Goal: Task Accomplishment & Management: Use online tool/utility

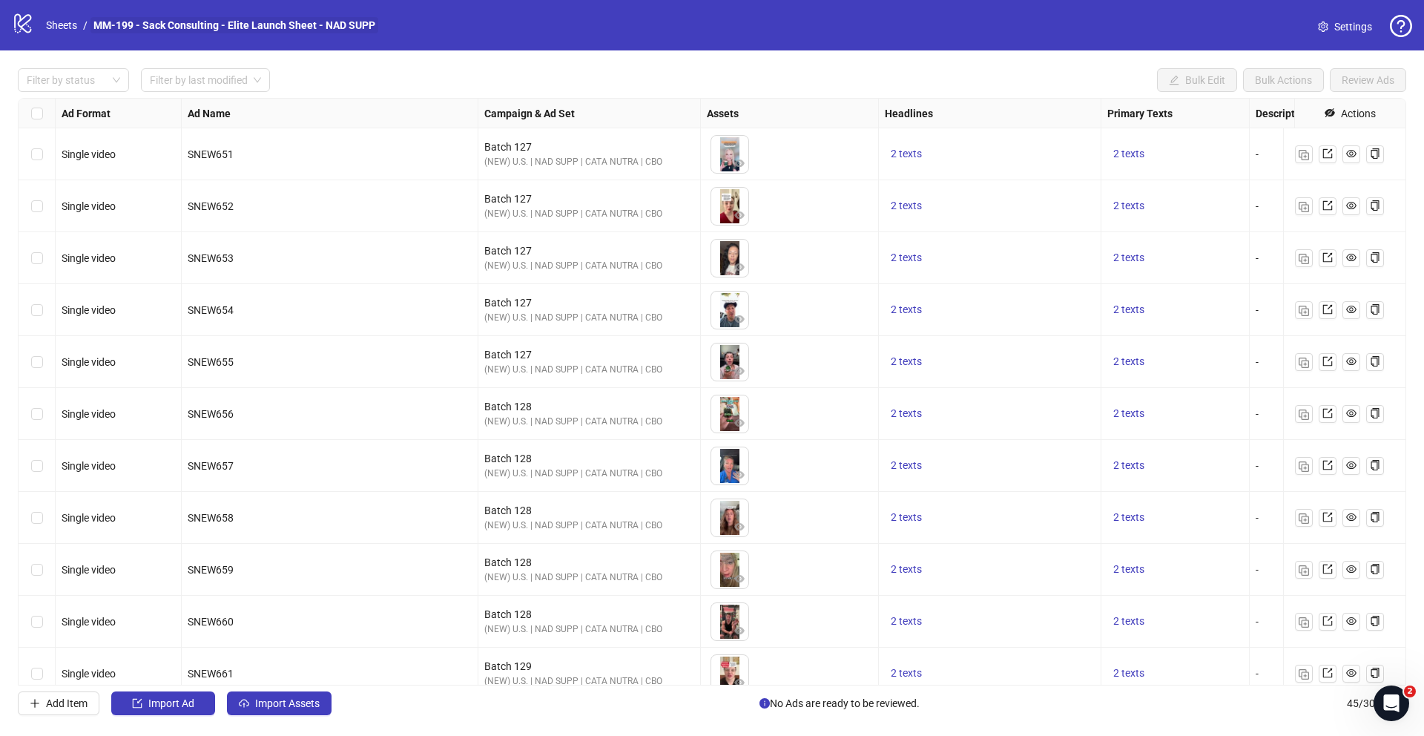
click at [112, 26] on link "MM-199 - Sack Consulting - Elite Launch Sheet - NAD SUPP" at bounding box center [234, 25] width 288 height 16
click at [59, 25] on link "Sheets" at bounding box center [61, 25] width 37 height 16
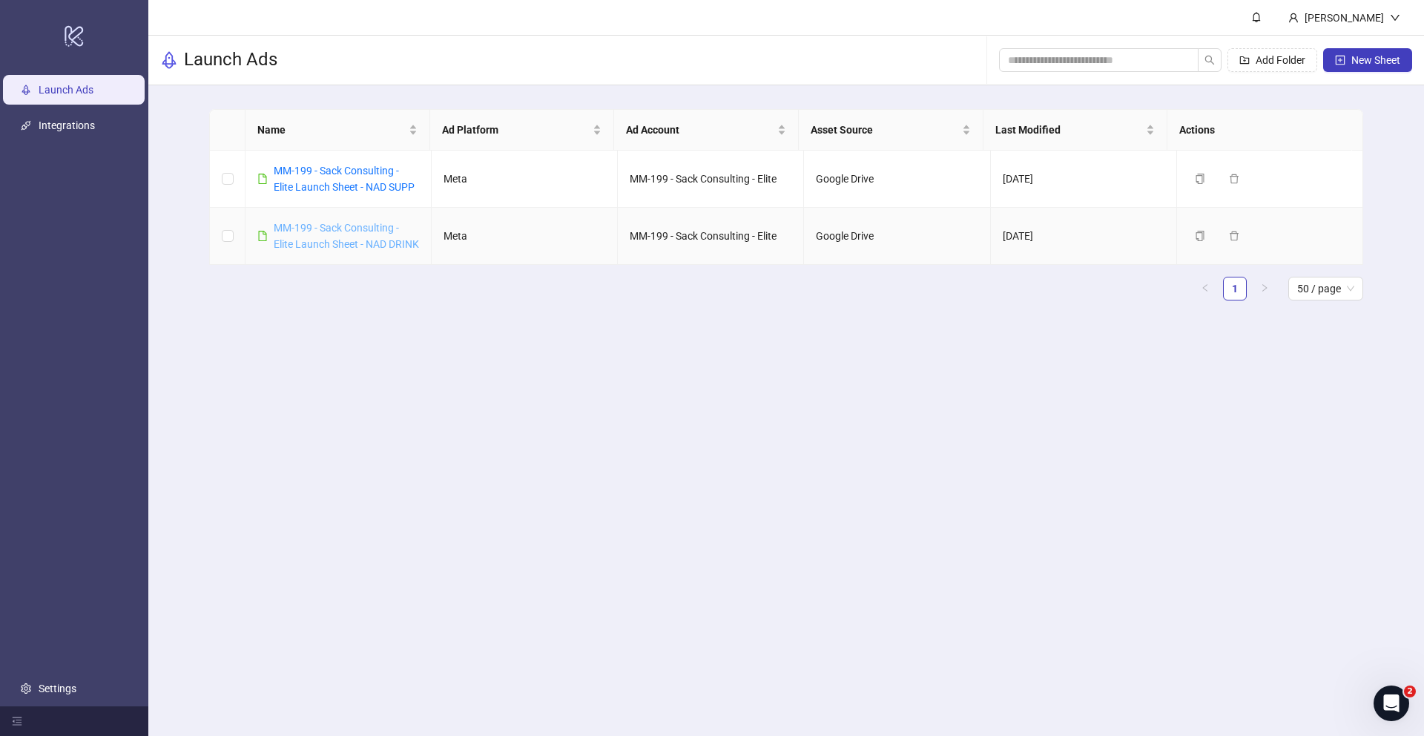
click at [334, 247] on link "MM-199 - Sack Consulting - Elite Launch Sheet - NAD DRINK" at bounding box center [346, 236] width 145 height 28
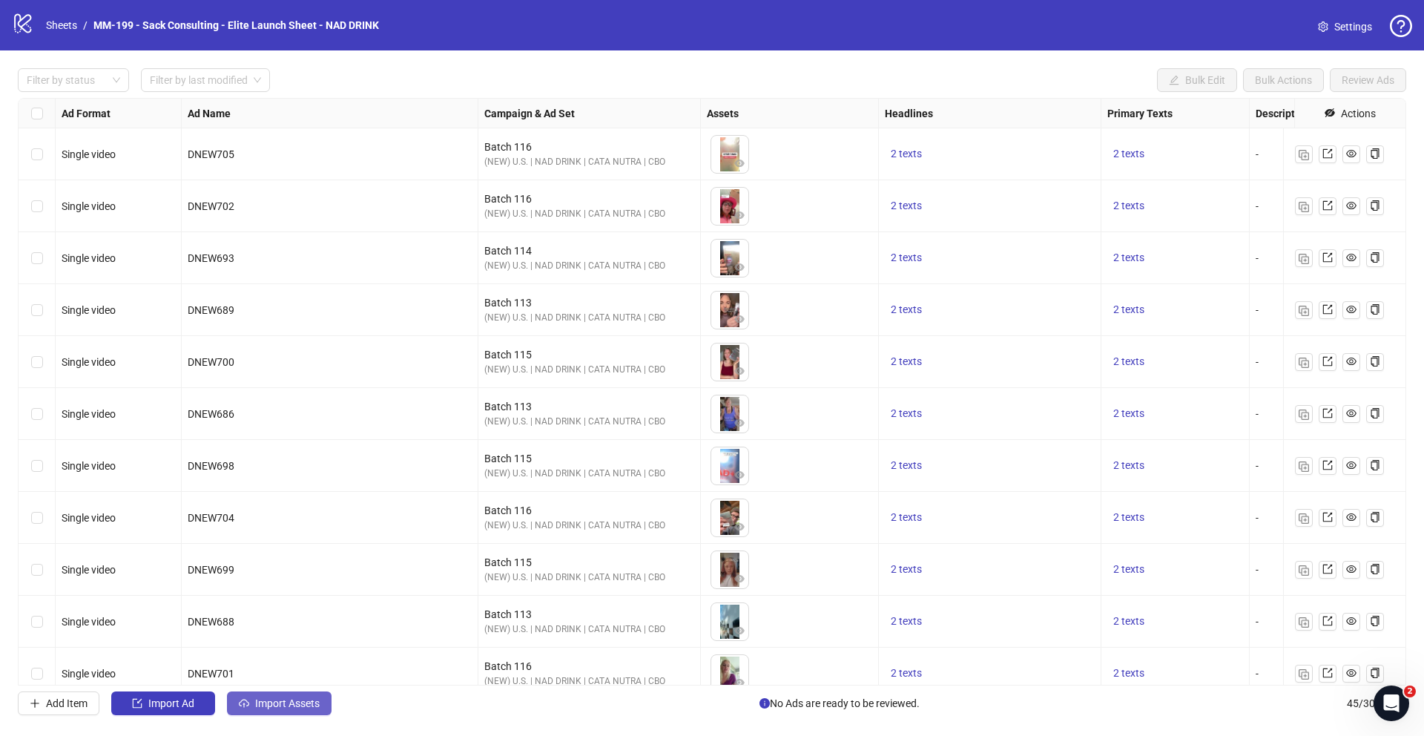
click at [274, 562] on button "Import Assets" at bounding box center [279, 703] width 105 height 24
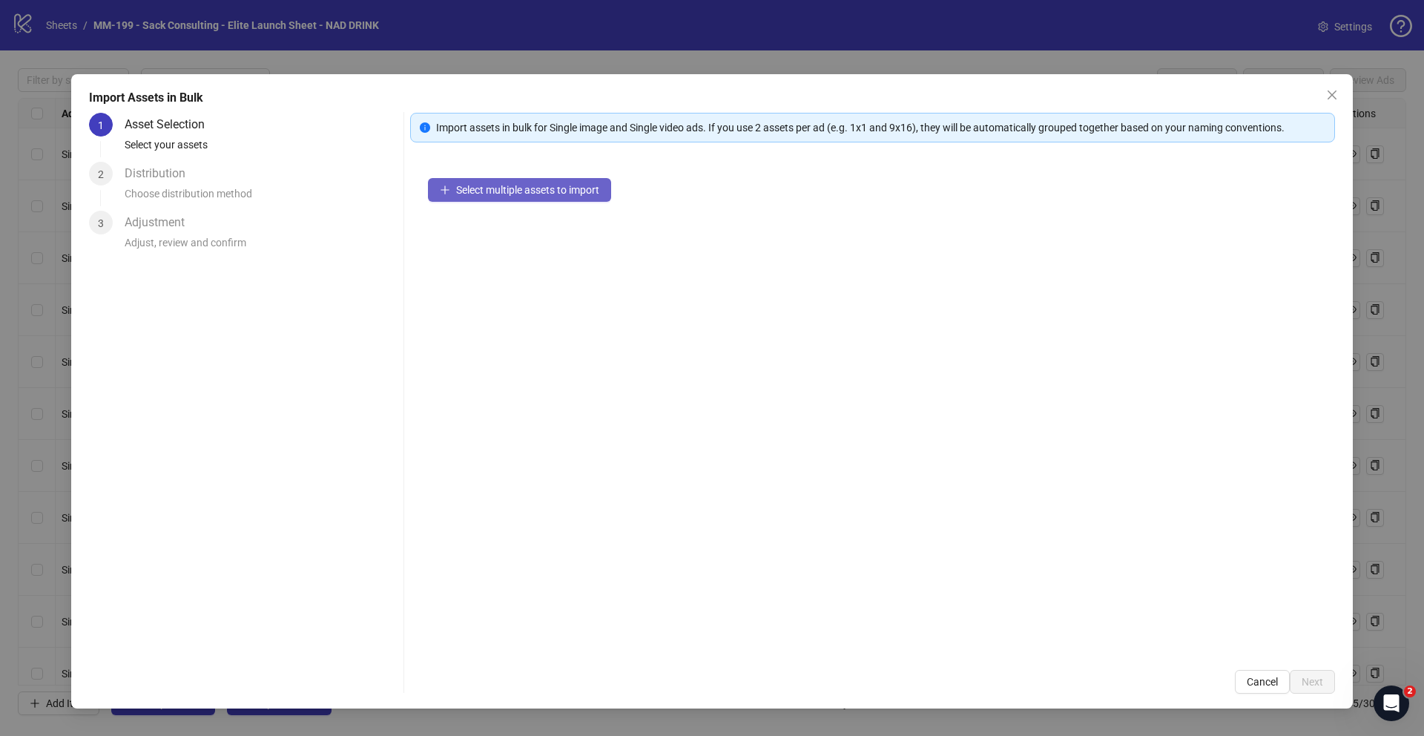
click at [534, 193] on span "Select multiple assets to import" at bounding box center [527, 190] width 143 height 12
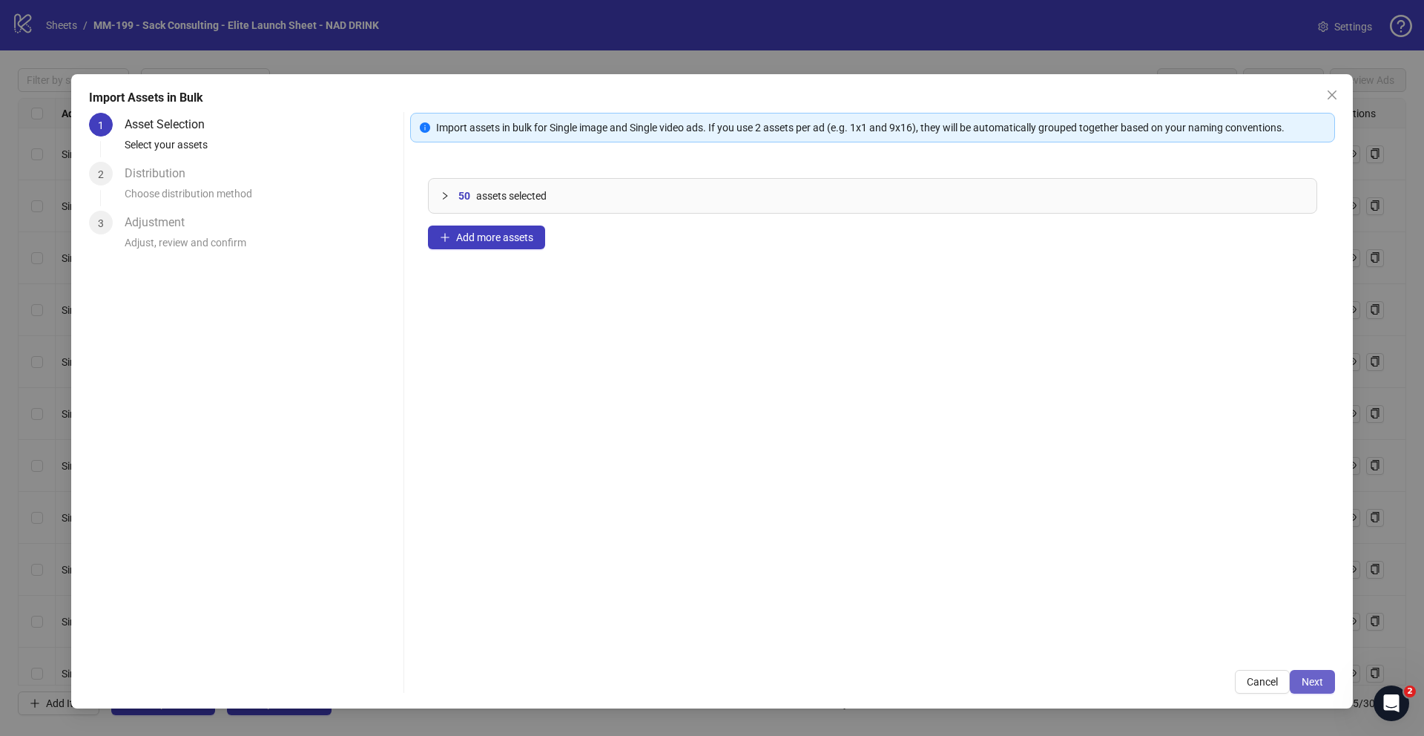
click at [946, 562] on button "Next" at bounding box center [1311, 682] width 45 height 24
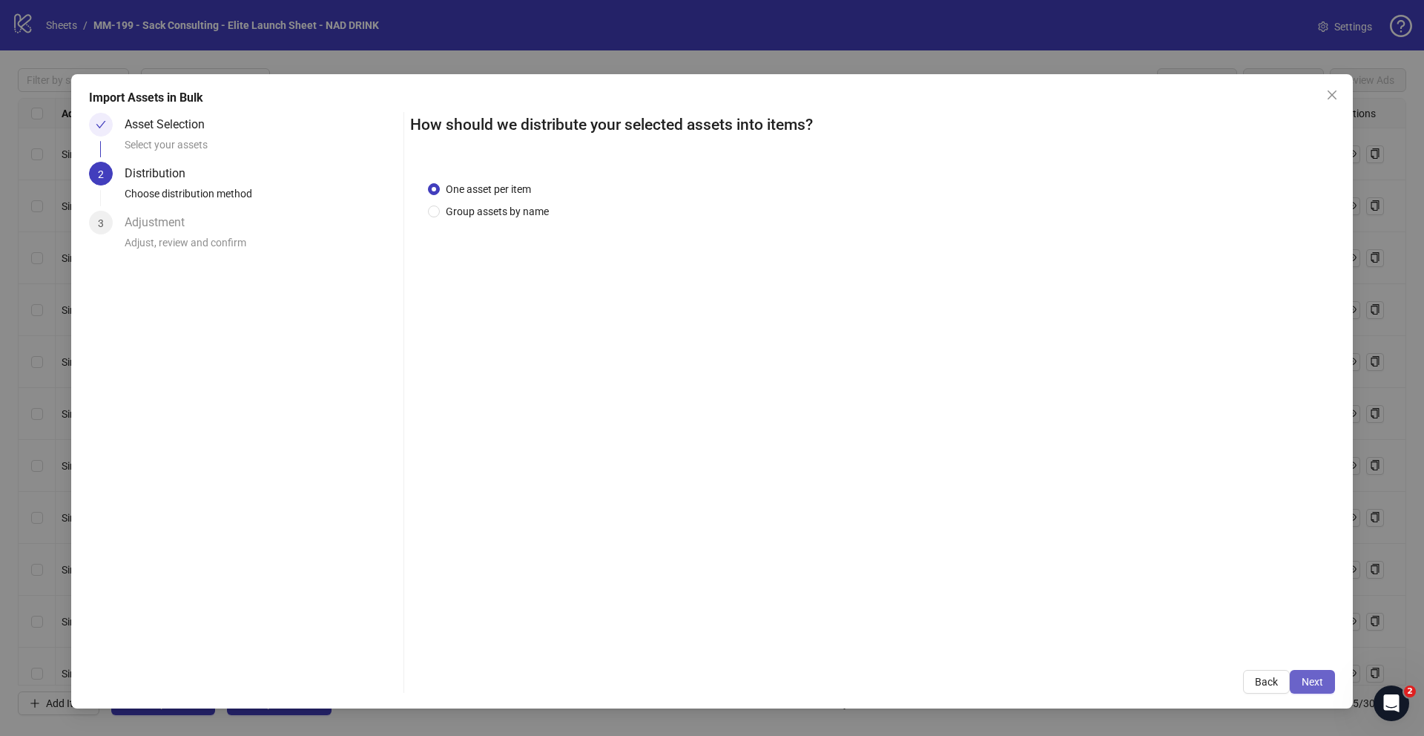
click at [946, 562] on span "Next" at bounding box center [1312, 681] width 22 height 12
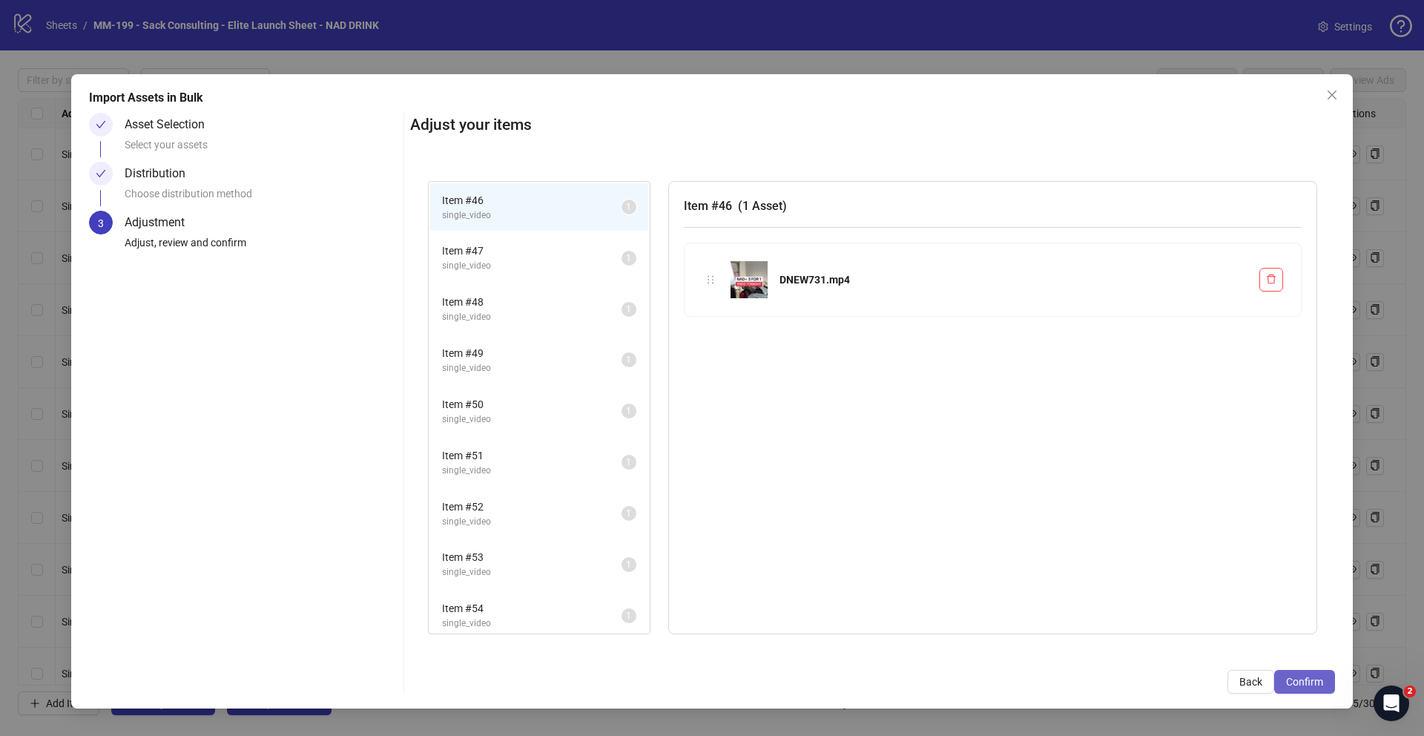
click at [946, 562] on span "Confirm" at bounding box center [1304, 681] width 37 height 12
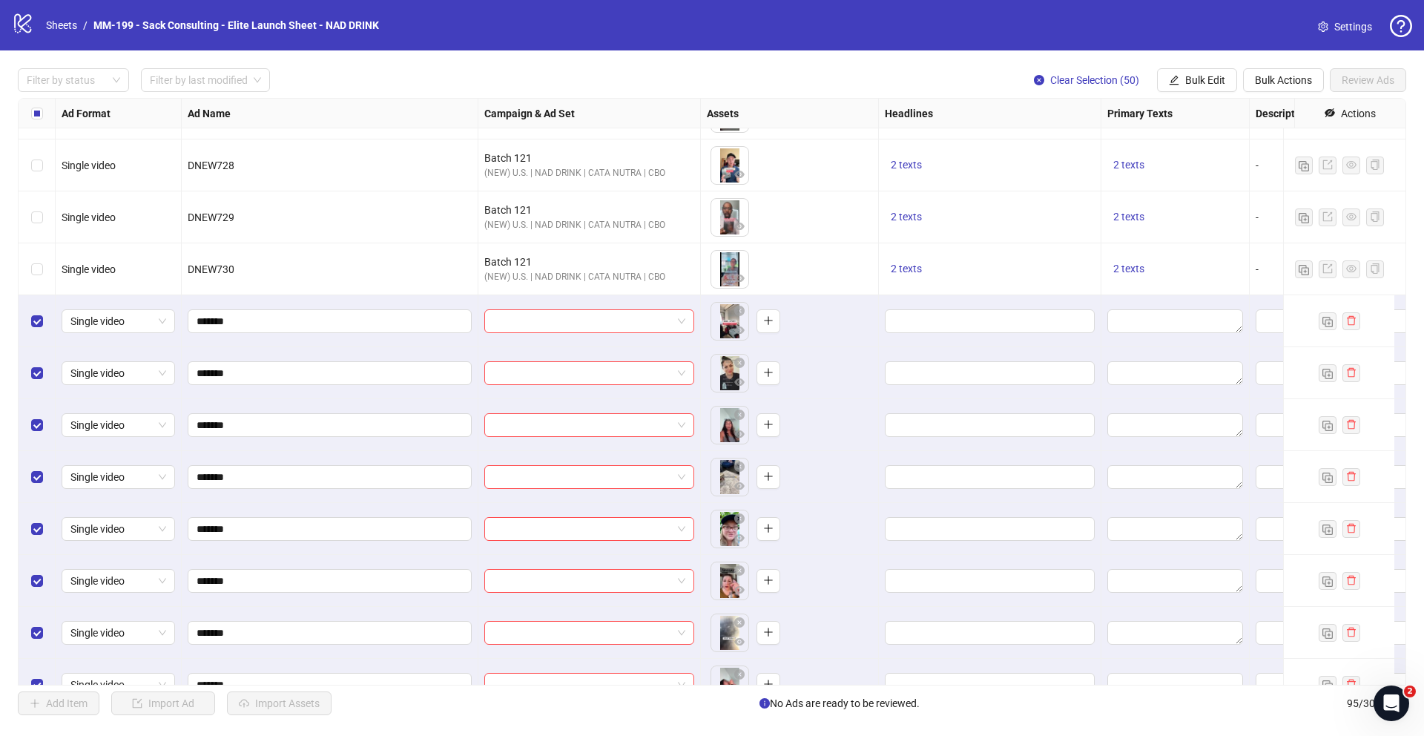
scroll to position [2138, 0]
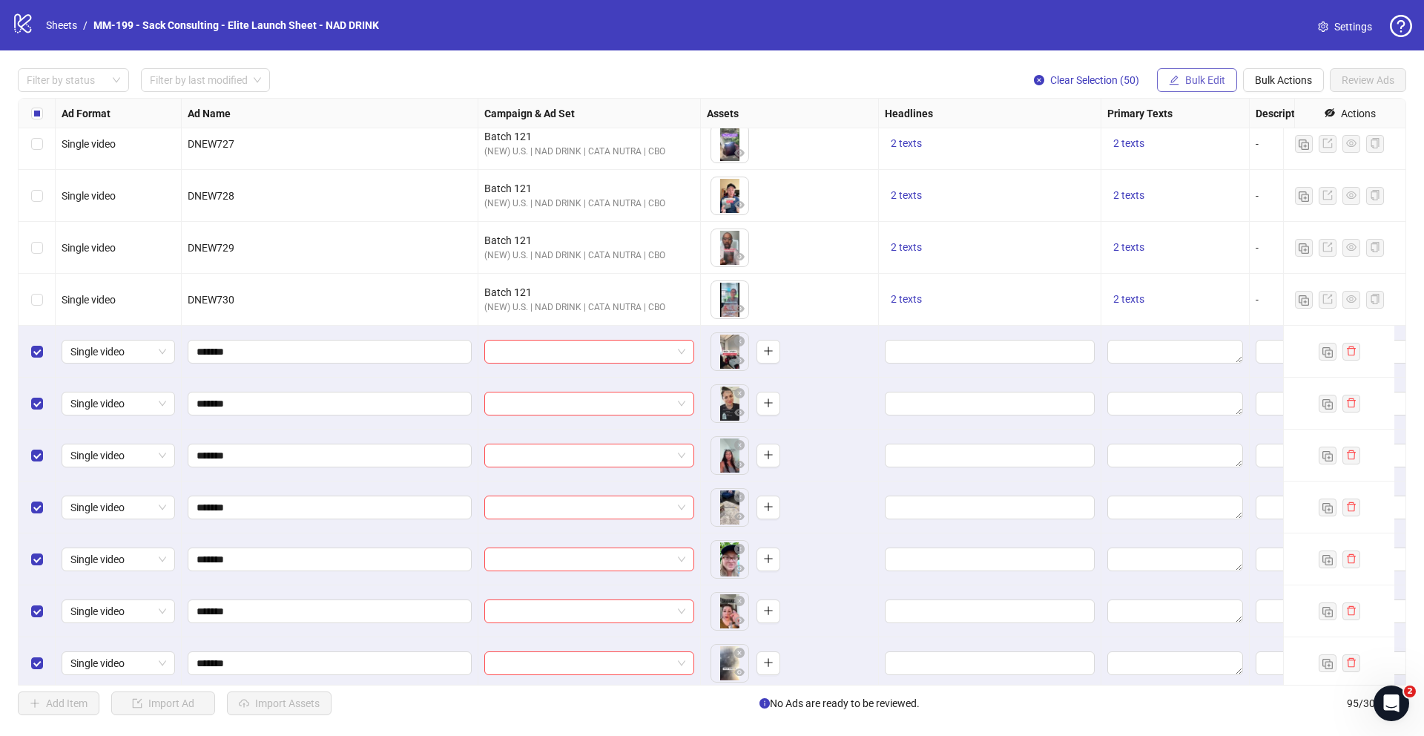
click at [946, 82] on span "Bulk Edit" at bounding box center [1205, 80] width 40 height 12
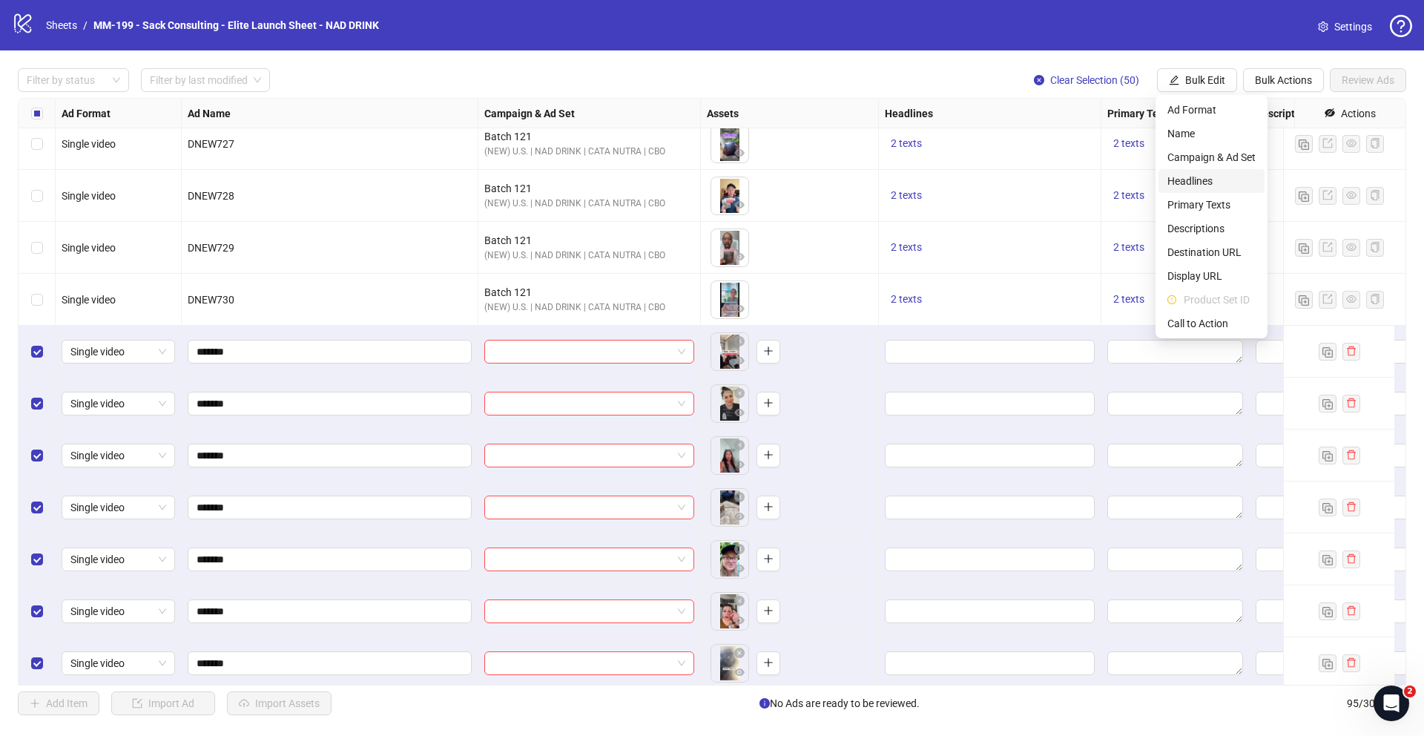
click at [946, 177] on span "Headlines" at bounding box center [1211, 181] width 88 height 16
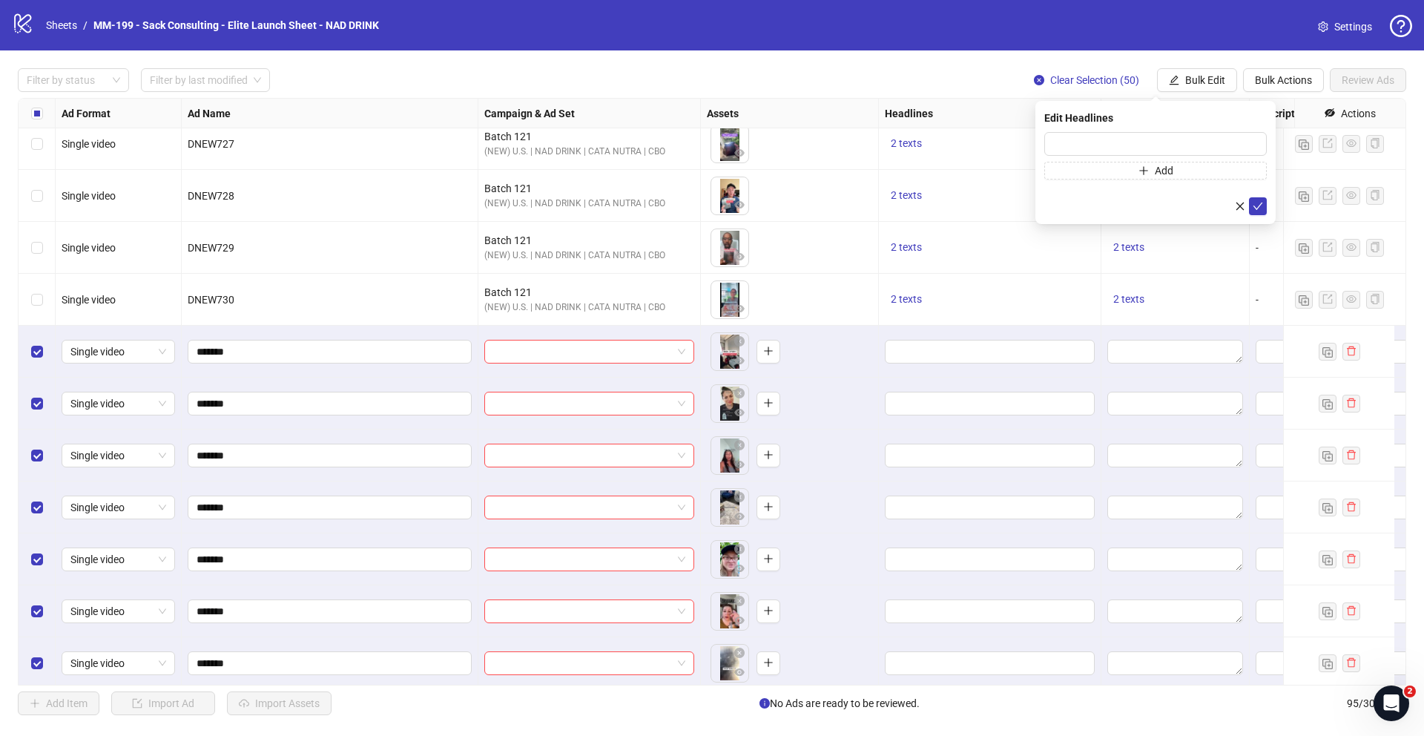
click at [946, 208] on div at bounding box center [1155, 206] width 222 height 18
click at [946, 320] on div "2 texts" at bounding box center [990, 300] width 222 height 52
click at [905, 300] on span "2 texts" at bounding box center [905, 299] width 31 height 12
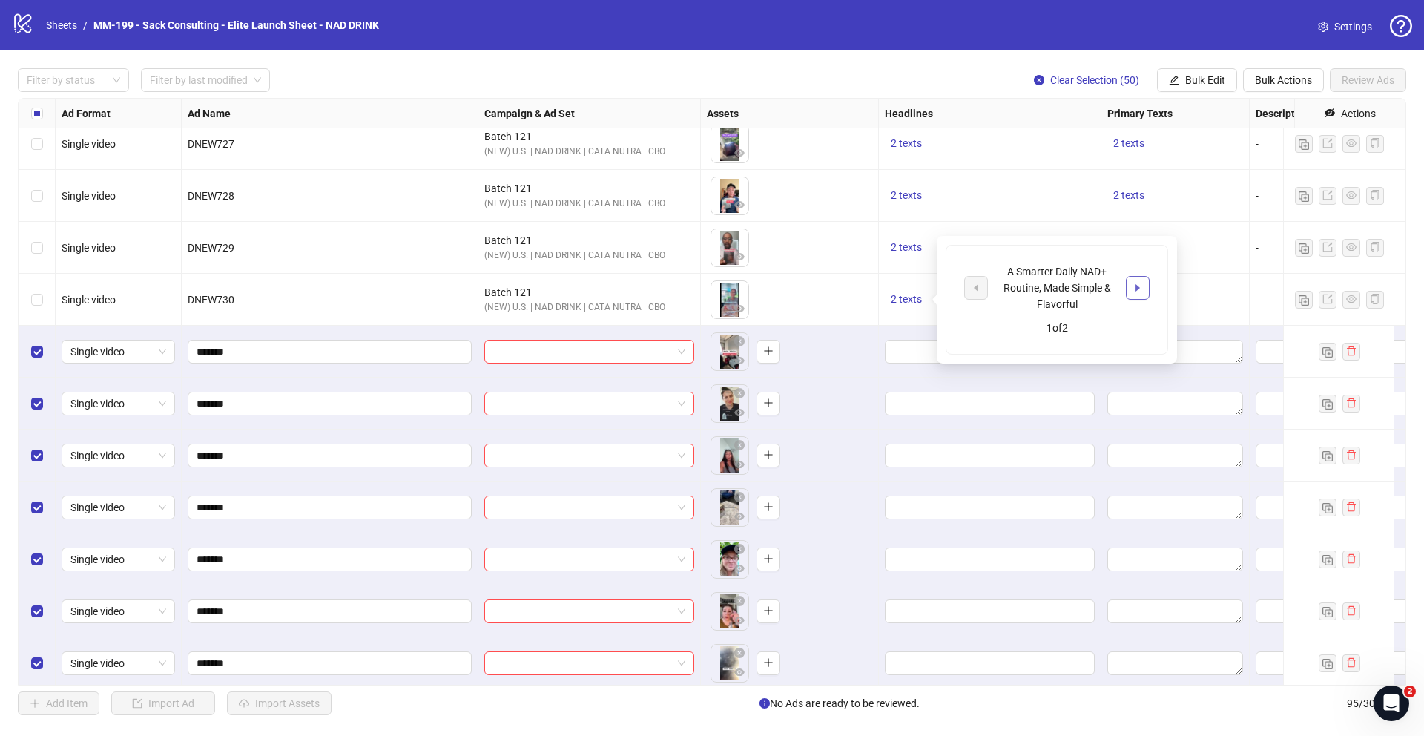
click at [946, 288] on icon "caret-right" at bounding box center [1137, 287] width 10 height 10
click at [946, 285] on button "button" at bounding box center [976, 288] width 24 height 24
drag, startPoint x: 1082, startPoint y: 303, endPoint x: 1007, endPoint y: 273, distance: 80.8
click at [946, 273] on div "A Smarter Daily NAD+ Routine, Made Simple & Flavorful" at bounding box center [1056, 287] width 123 height 49
copy div "A Smarter Daily NAD+ Routine, Made Simple & Flavorful"
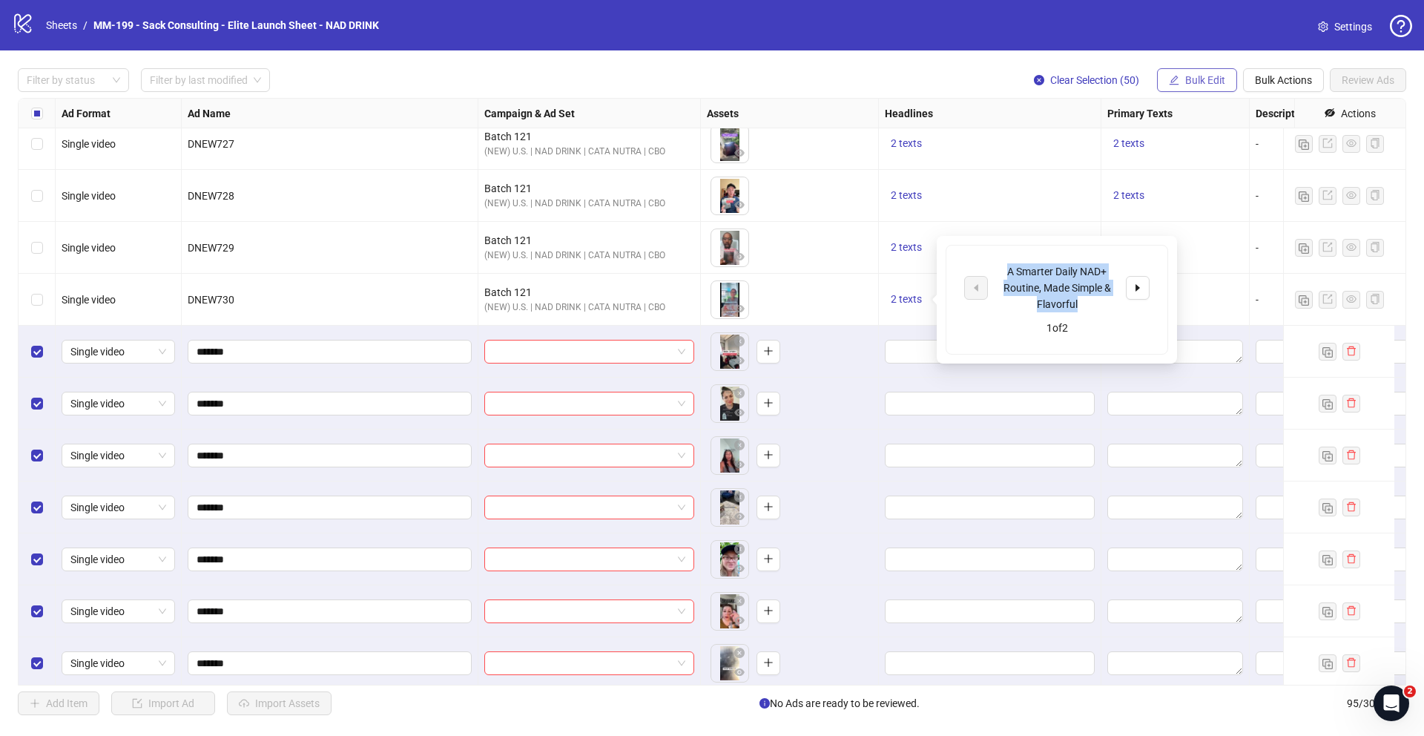
click at [946, 82] on span "Bulk Edit" at bounding box center [1205, 80] width 40 height 12
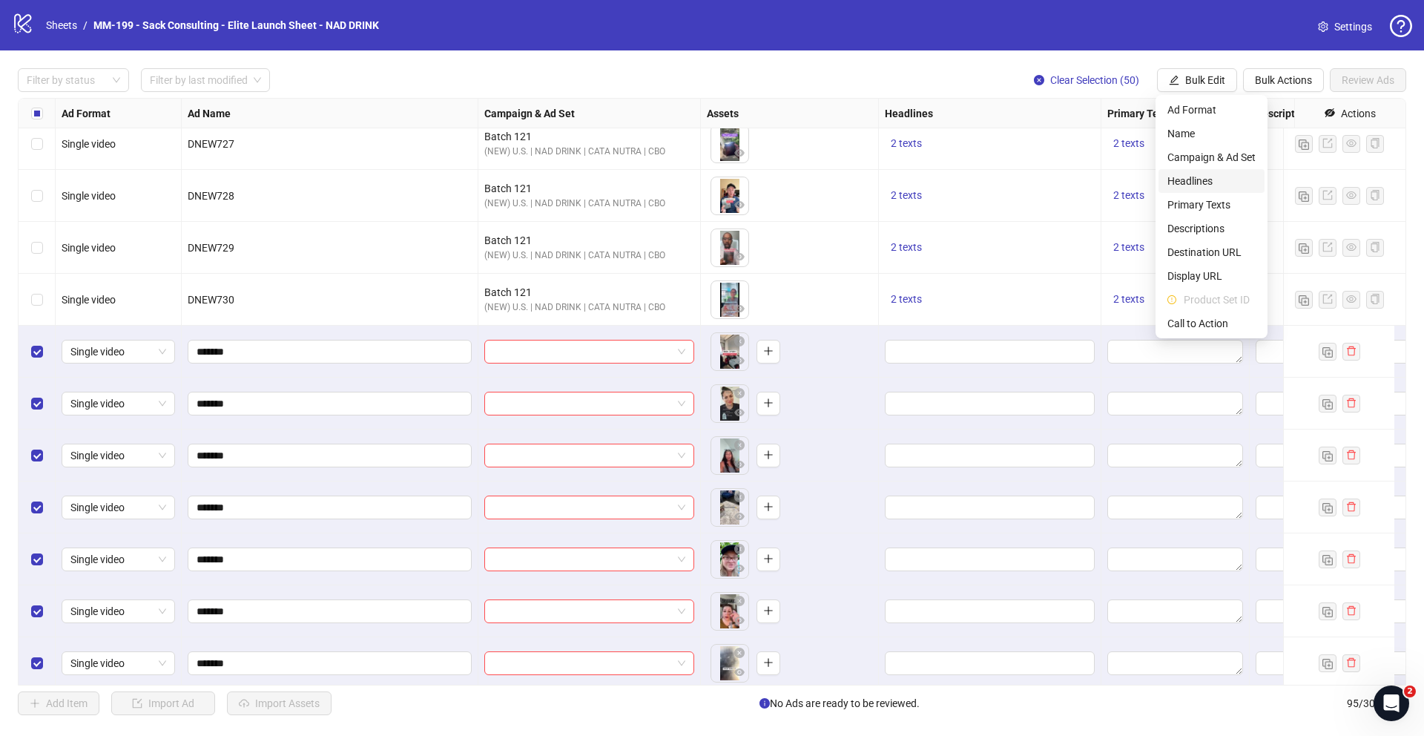
click at [946, 182] on span "Headlines" at bounding box center [1211, 181] width 88 height 16
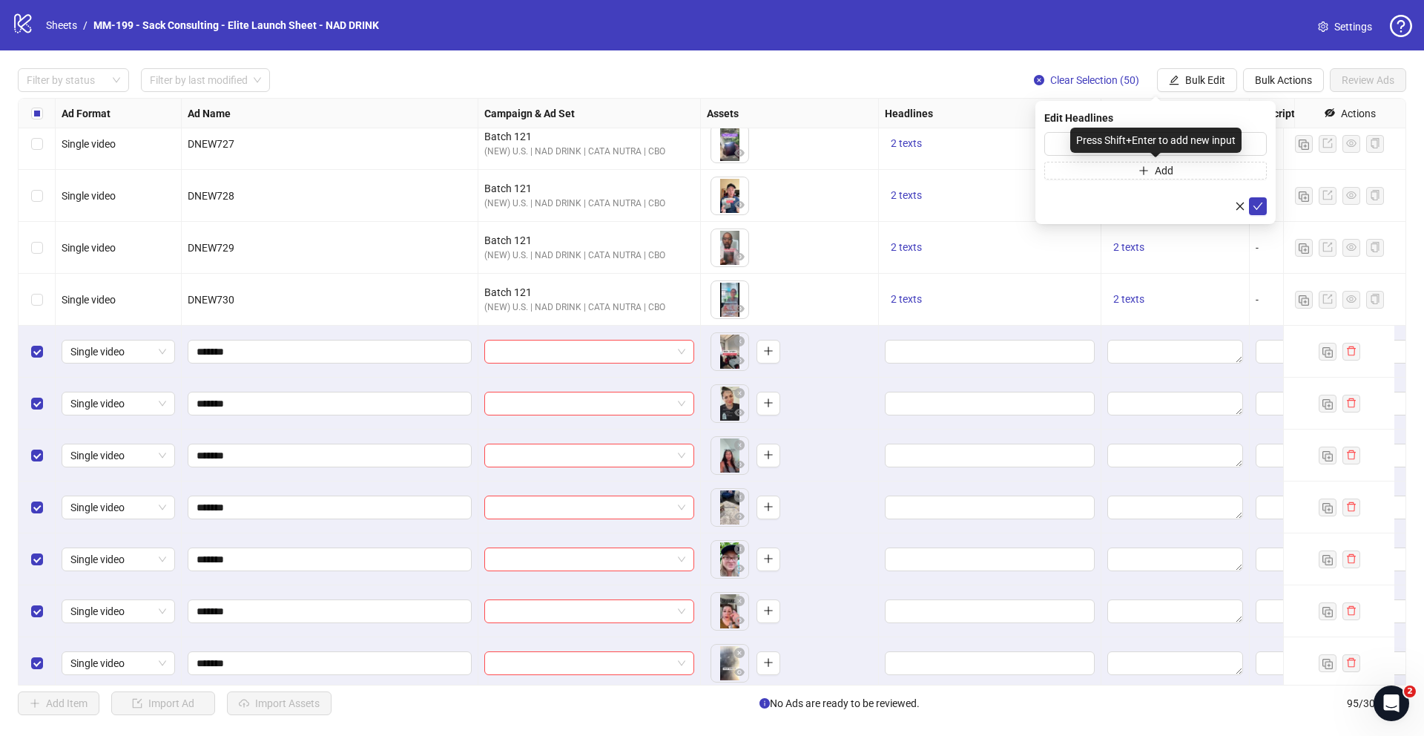
click at [946, 145] on div "Press Shift+Enter to add new input" at bounding box center [1155, 140] width 171 height 25
click at [946, 145] on input "text" at bounding box center [1155, 144] width 222 height 24
paste input "**********"
type input "**********"
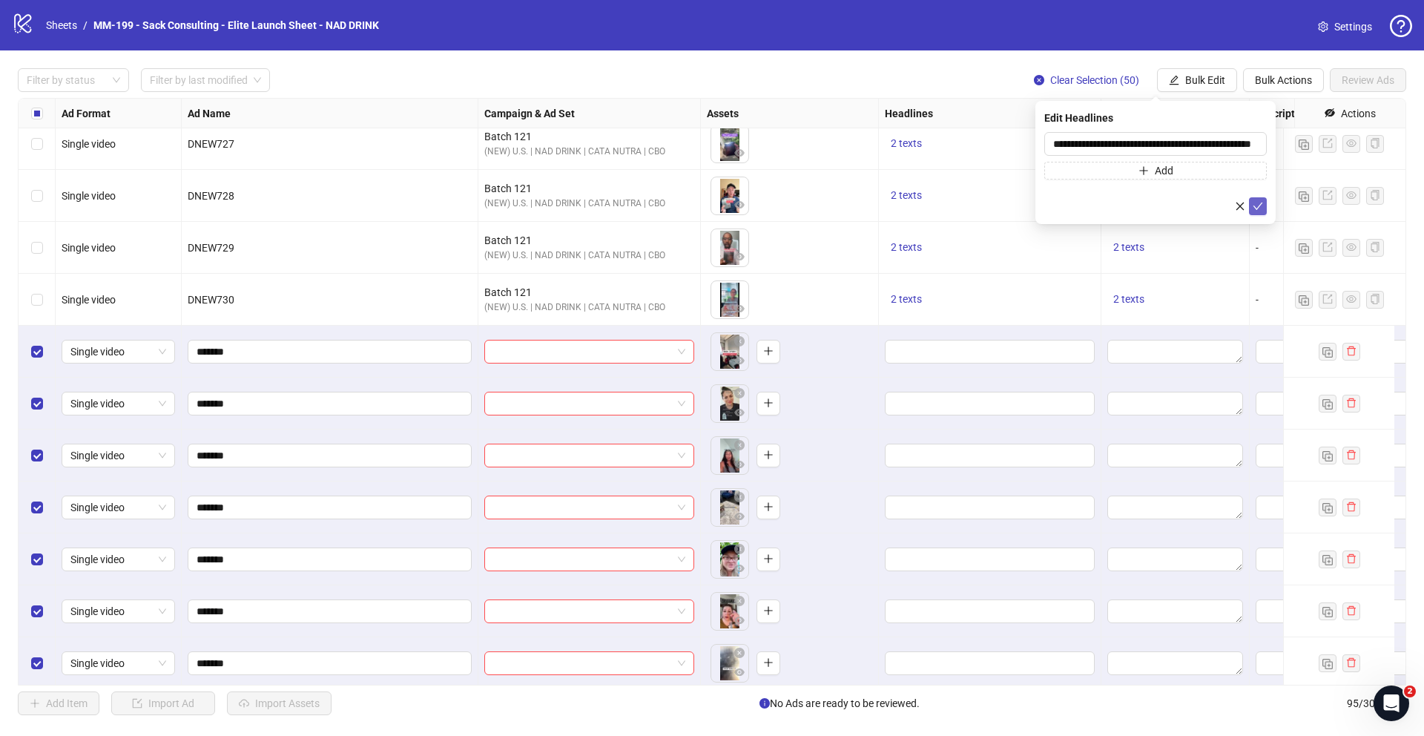
click at [946, 208] on icon "check" at bounding box center [1257, 206] width 10 height 10
click at [946, 171] on icon "plus" at bounding box center [1143, 170] width 10 height 10
click at [946, 171] on input "text" at bounding box center [1148, 173] width 191 height 16
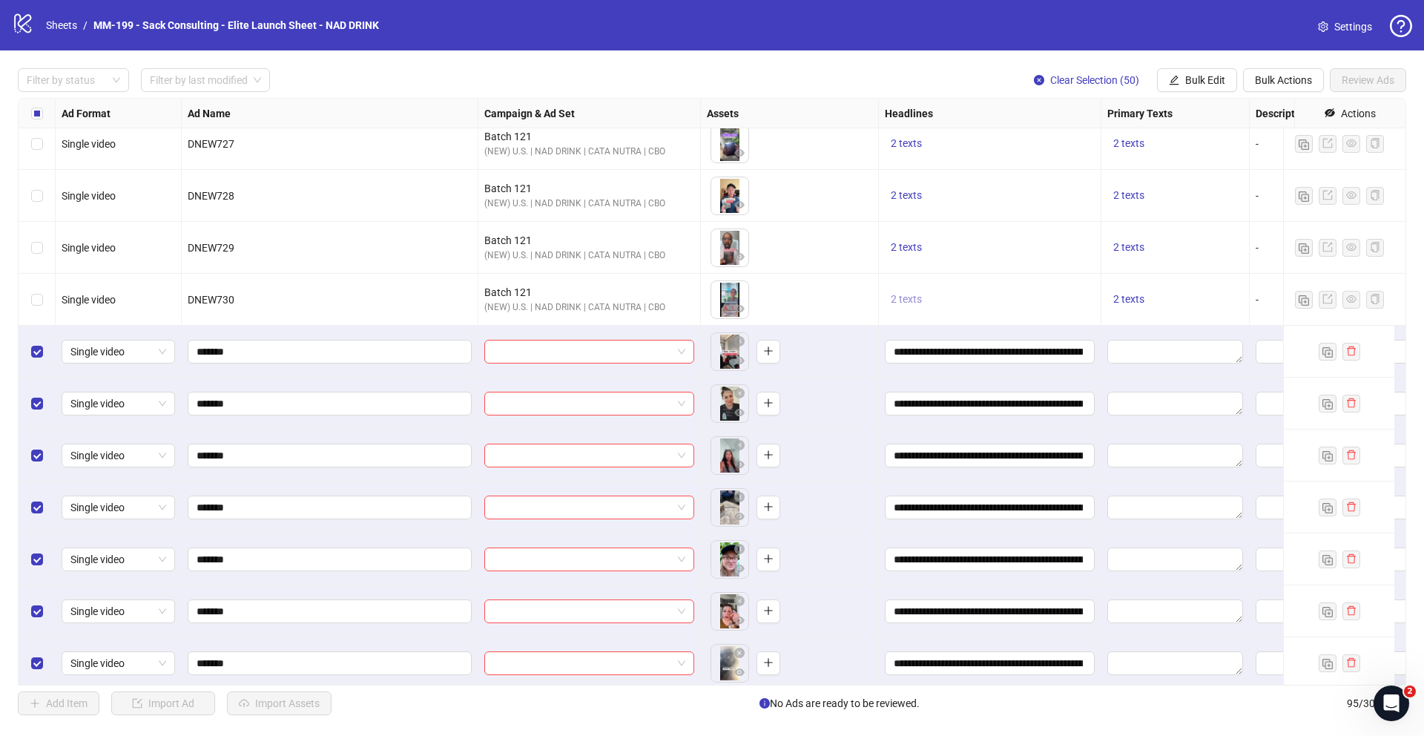
click at [914, 293] on span "2 texts" at bounding box center [905, 299] width 31 height 12
click at [946, 285] on icon "caret-right" at bounding box center [1137, 287] width 4 height 7
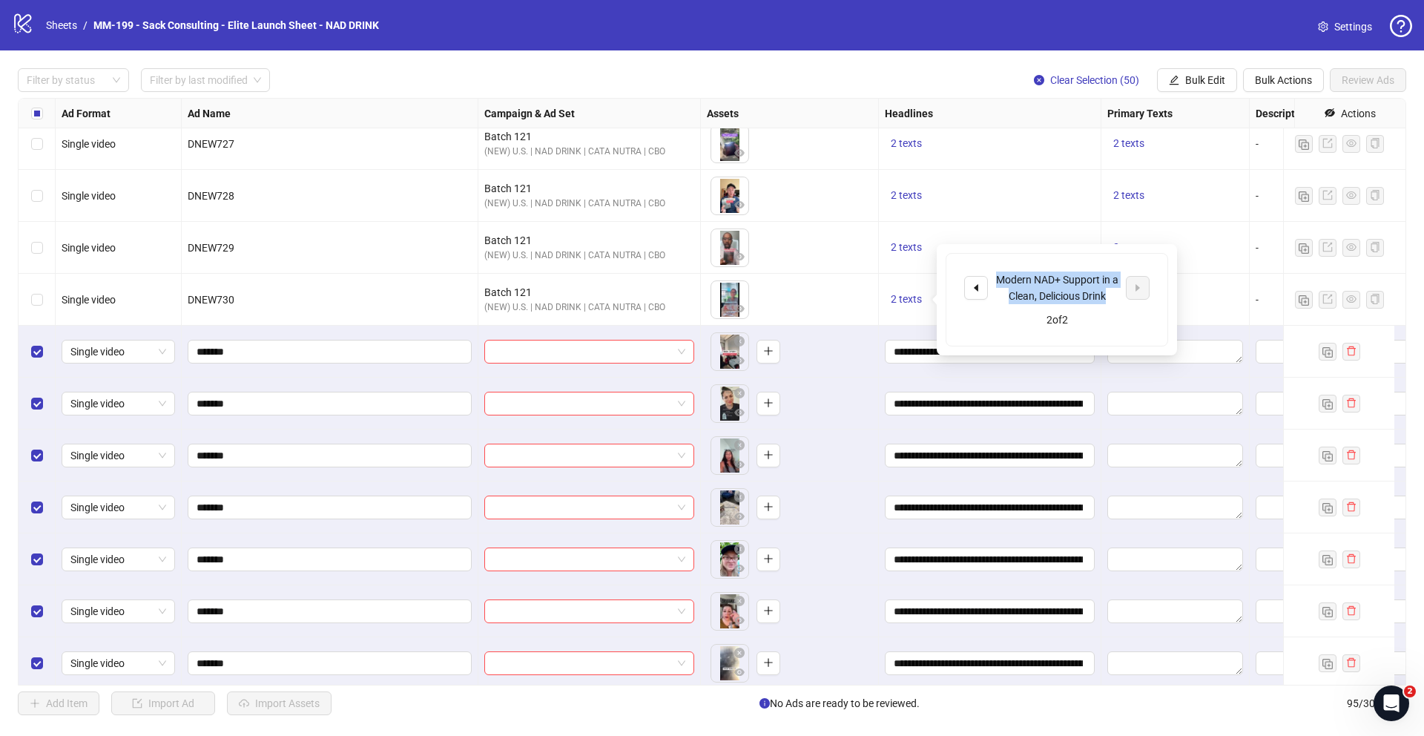
drag, startPoint x: 1000, startPoint y: 277, endPoint x: 1120, endPoint y: 297, distance: 121.9
click at [946, 297] on div "Modern NAD+ Support in a Clean, Delicious Drink" at bounding box center [1056, 287] width 185 height 33
copy div "Modern NAD+ Support in a Clean, Delicious Drink"
click at [946, 78] on span "Bulk Edit" at bounding box center [1205, 80] width 40 height 12
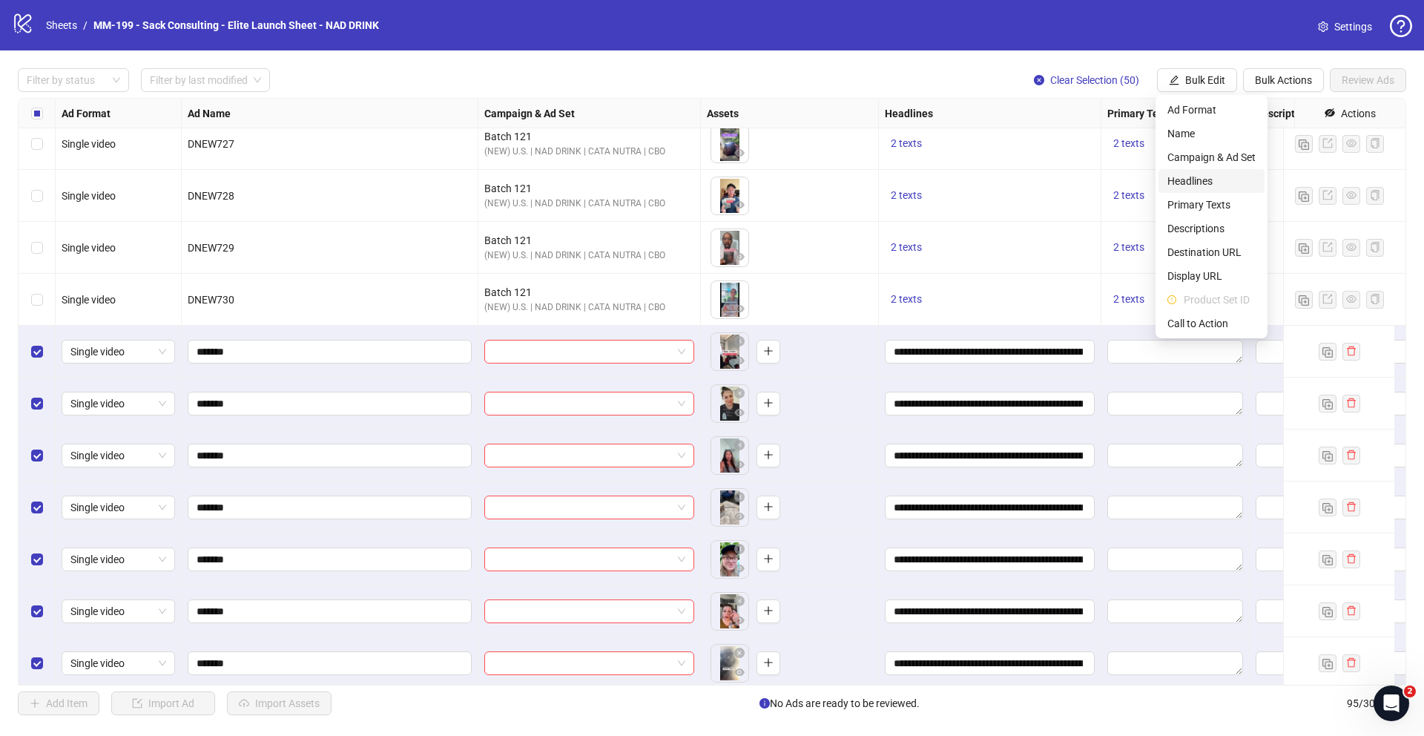
click at [946, 182] on span "Headlines" at bounding box center [1211, 181] width 88 height 16
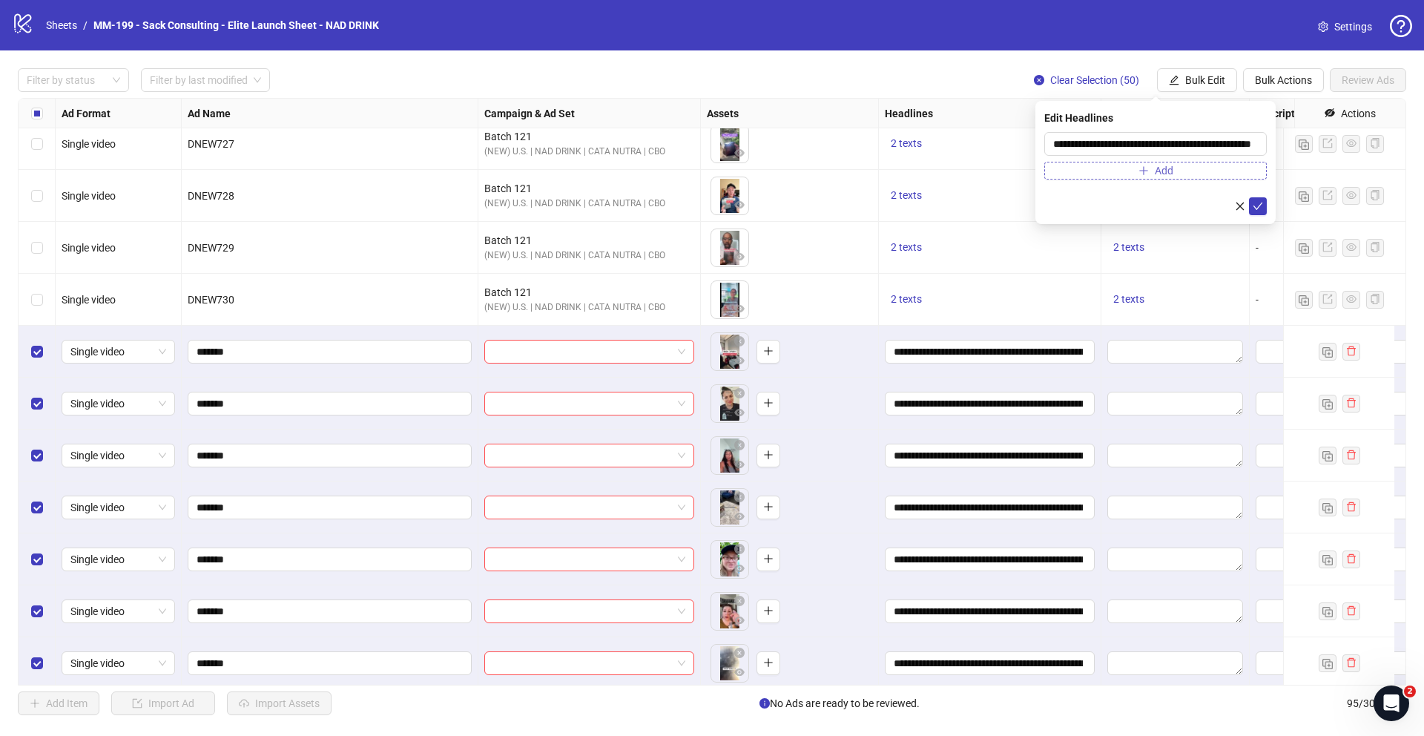
click at [946, 169] on span "Add" at bounding box center [1163, 171] width 19 height 12
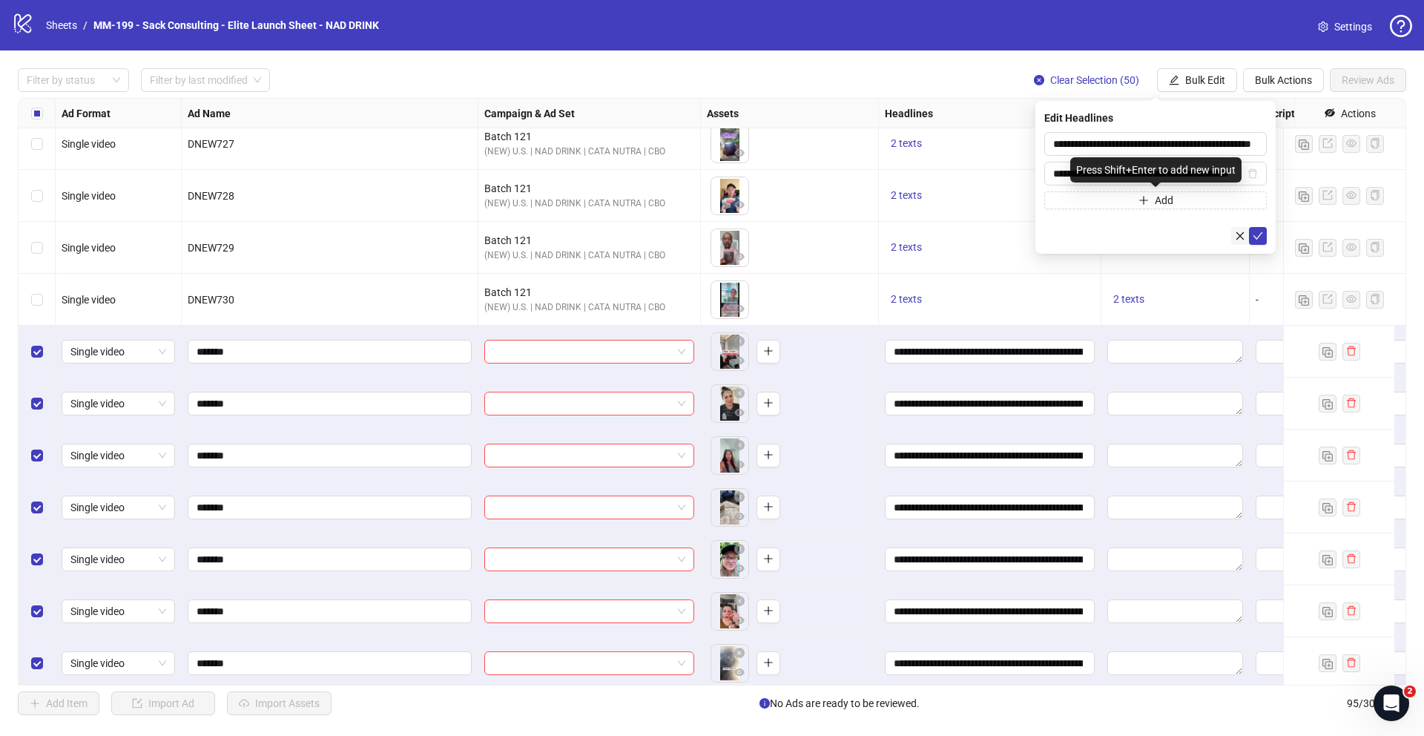
scroll to position [0, 34]
type input "**********"
click at [946, 231] on icon "check" at bounding box center [1257, 236] width 10 height 10
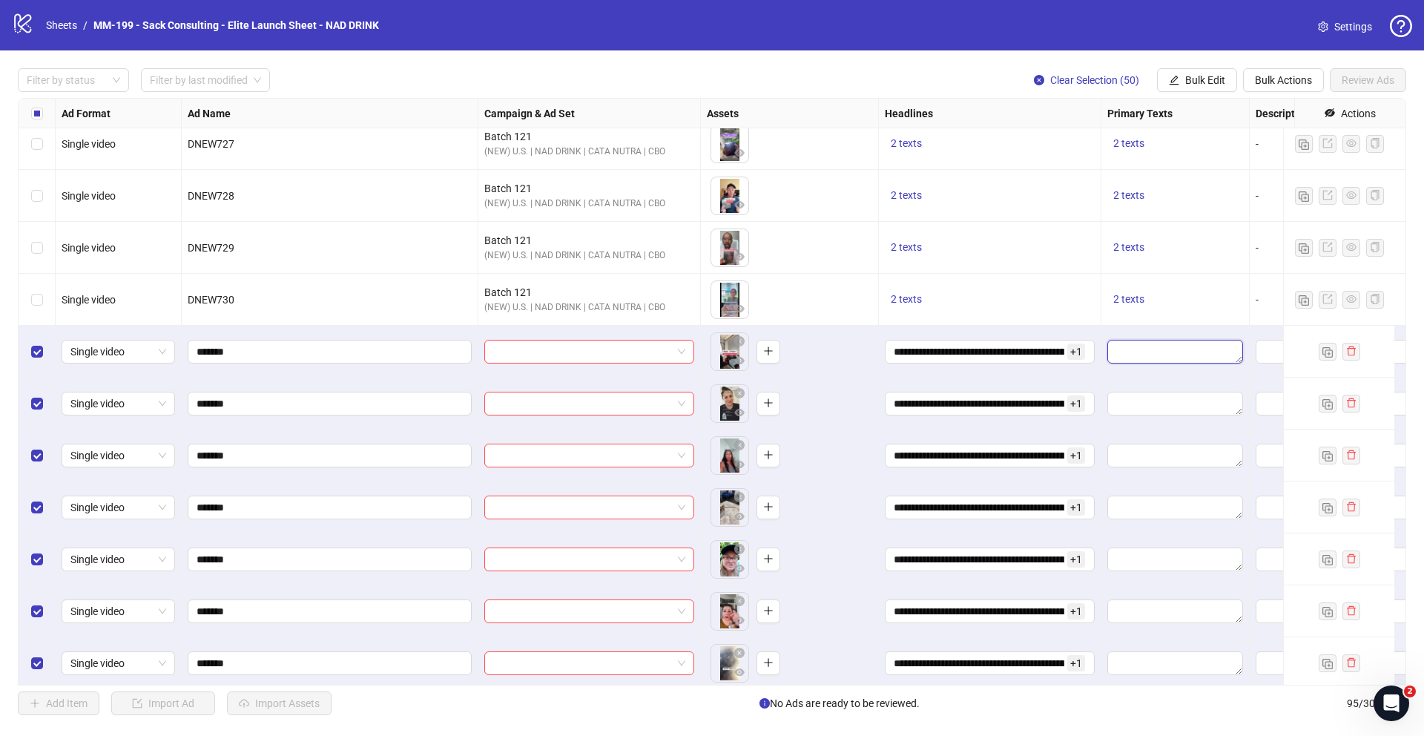
click at [946, 346] on textarea "Edit values" at bounding box center [1175, 352] width 136 height 24
click at [946, 248] on span "2 texts" at bounding box center [1128, 247] width 31 height 12
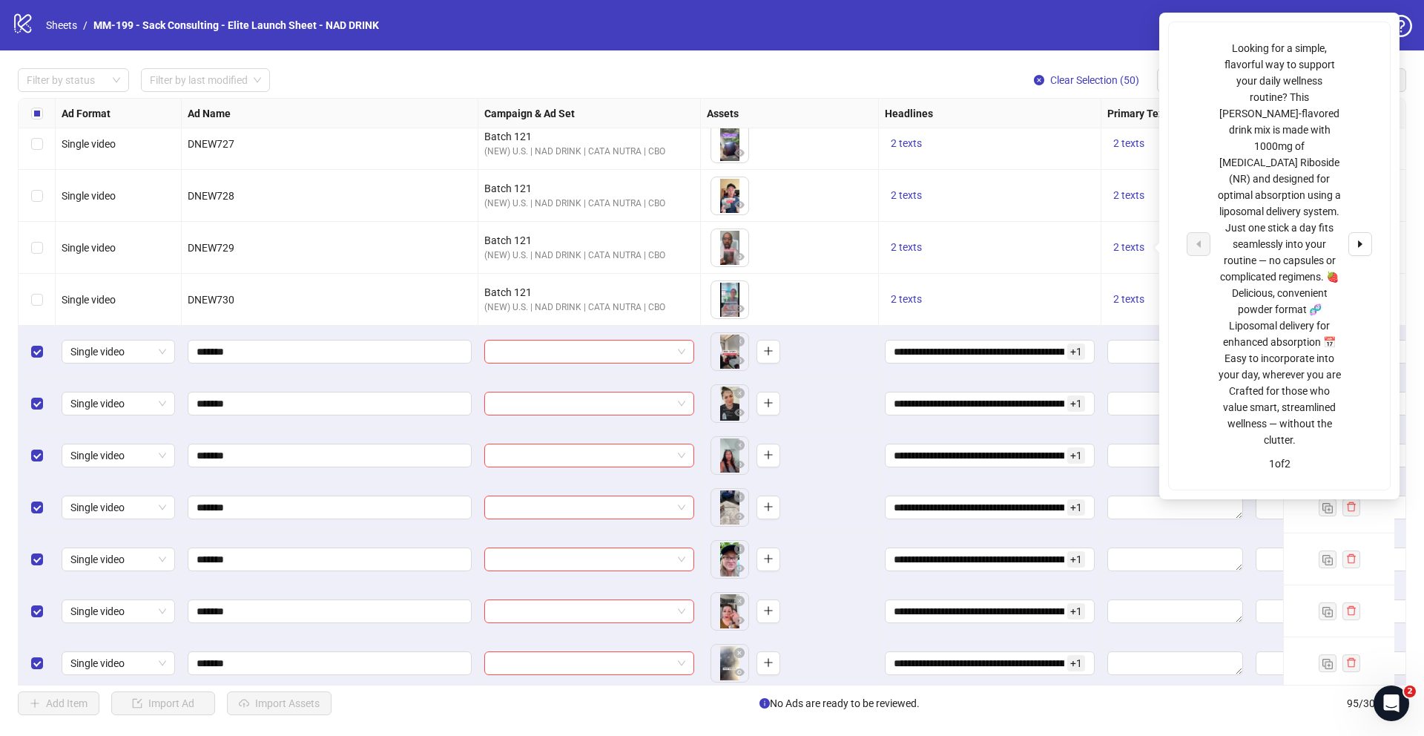
click at [946, 16] on div "logo/logo-mobile Sheets / MM-199 - Sack Consulting - Elite Launch Sheet - NAD D…" at bounding box center [712, 25] width 1400 height 27
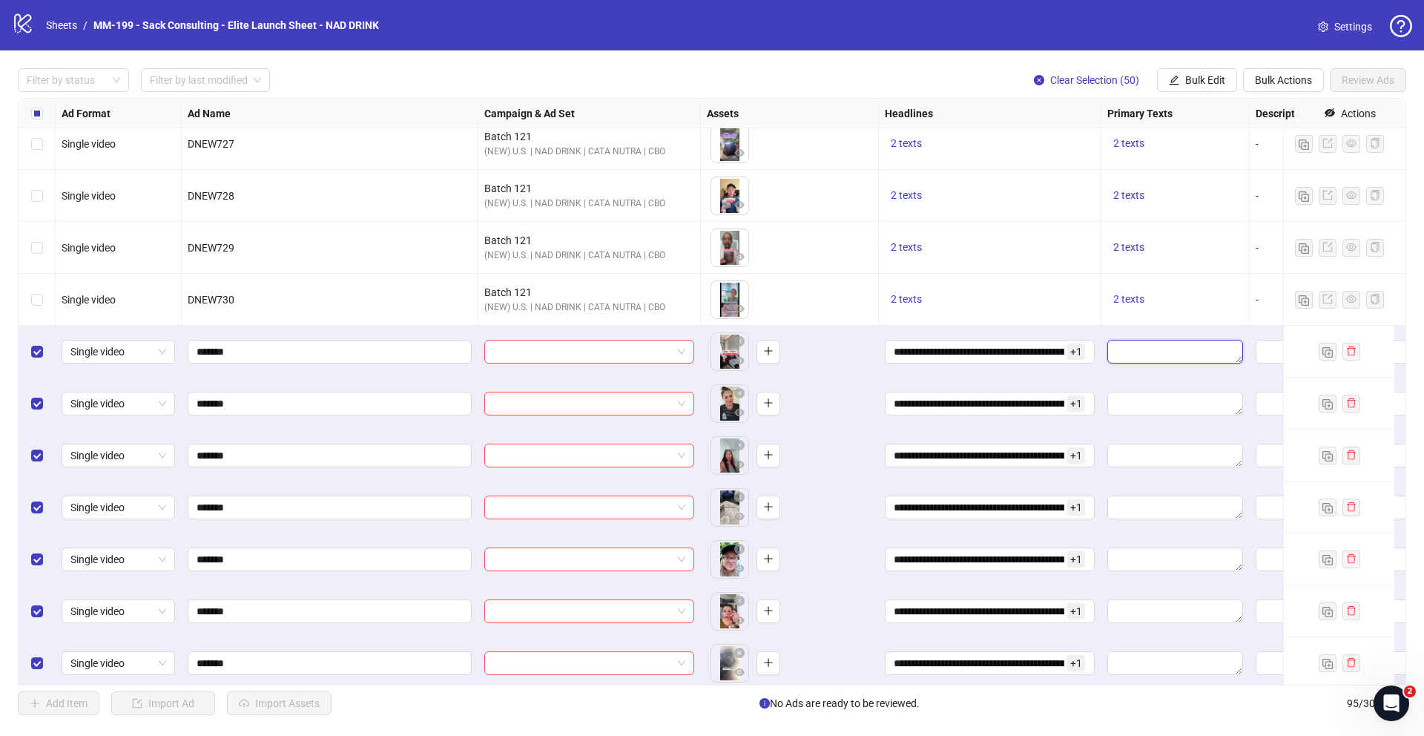
click at [946, 346] on textarea "Edit values" at bounding box center [1175, 352] width 136 height 24
click at [946, 80] on span "Bulk Edit" at bounding box center [1205, 80] width 40 height 12
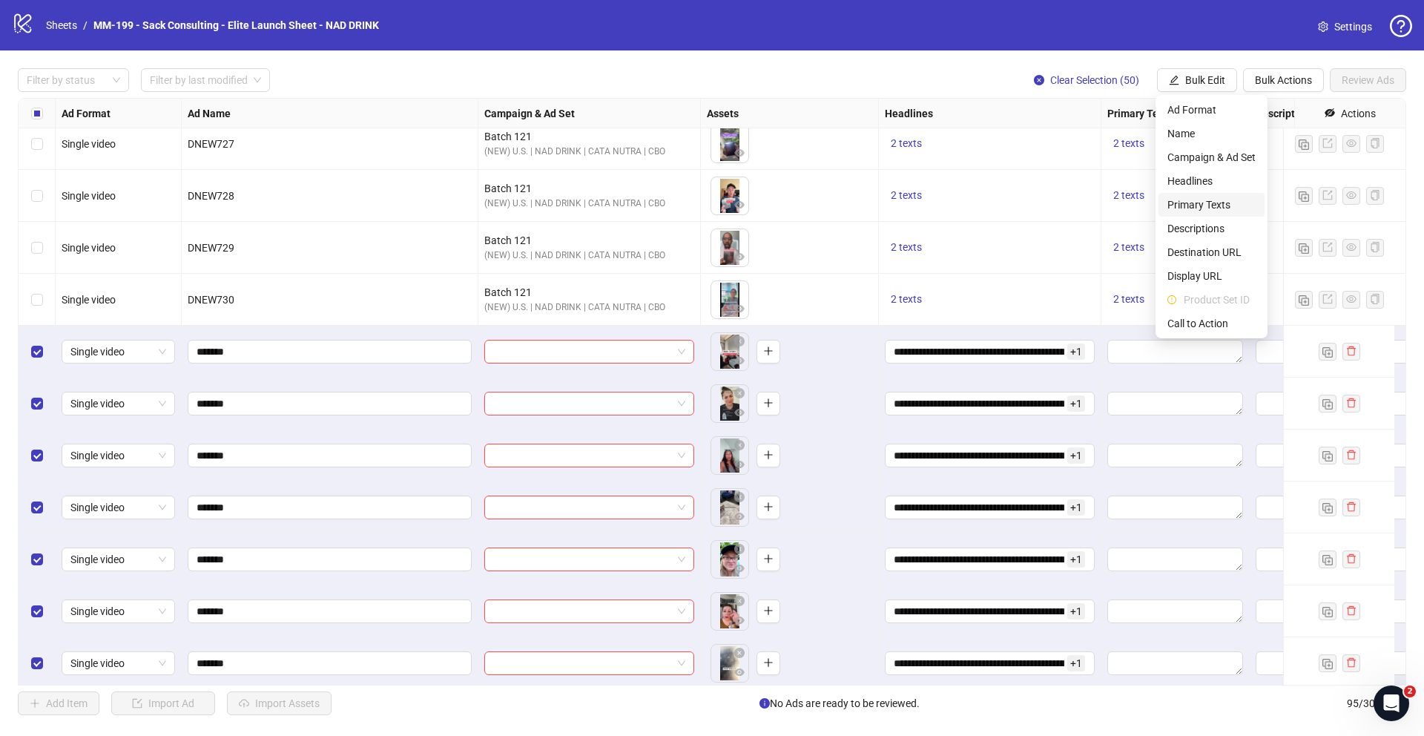
click at [946, 206] on span "Primary Texts" at bounding box center [1211, 204] width 88 height 16
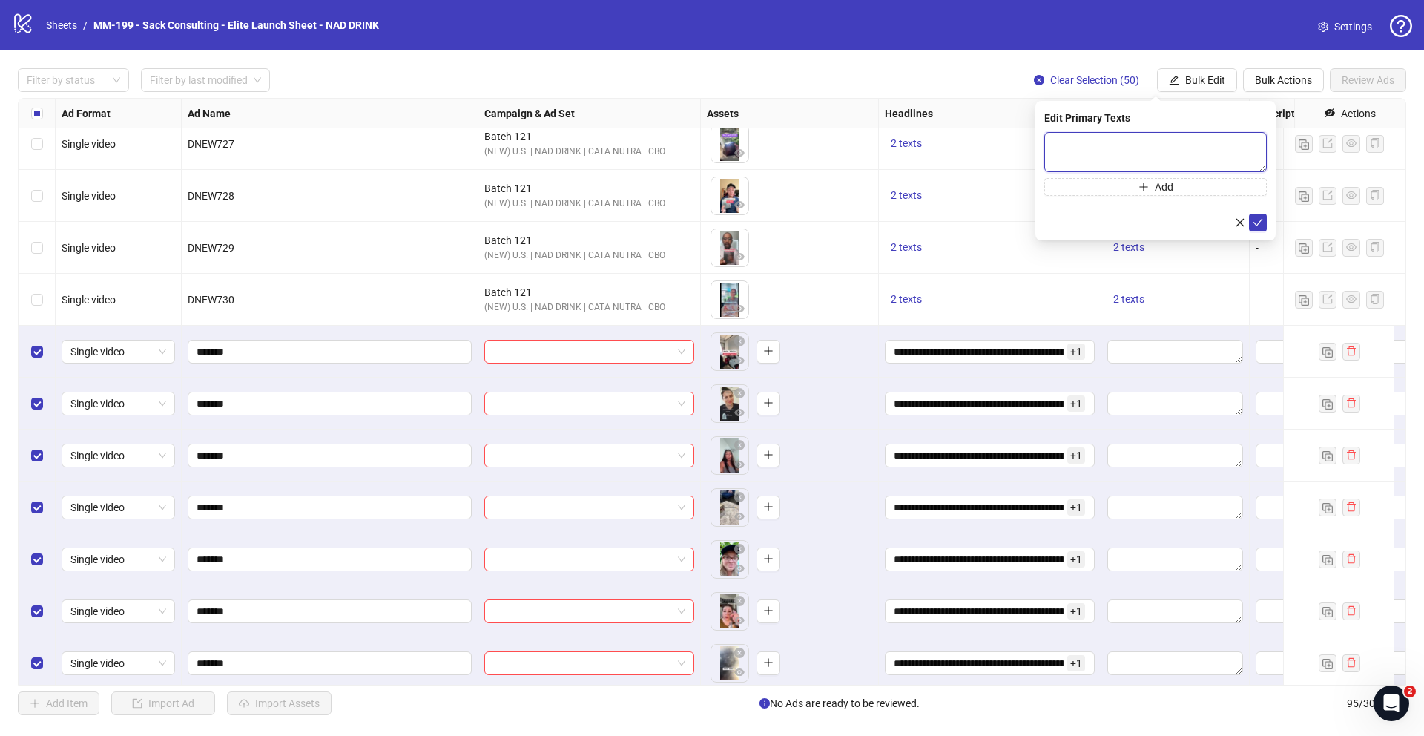
click at [946, 152] on textarea at bounding box center [1155, 152] width 222 height 40
paste textarea "**********"
type textarea "**********"
click at [946, 194] on button "Add" at bounding box center [1155, 187] width 222 height 18
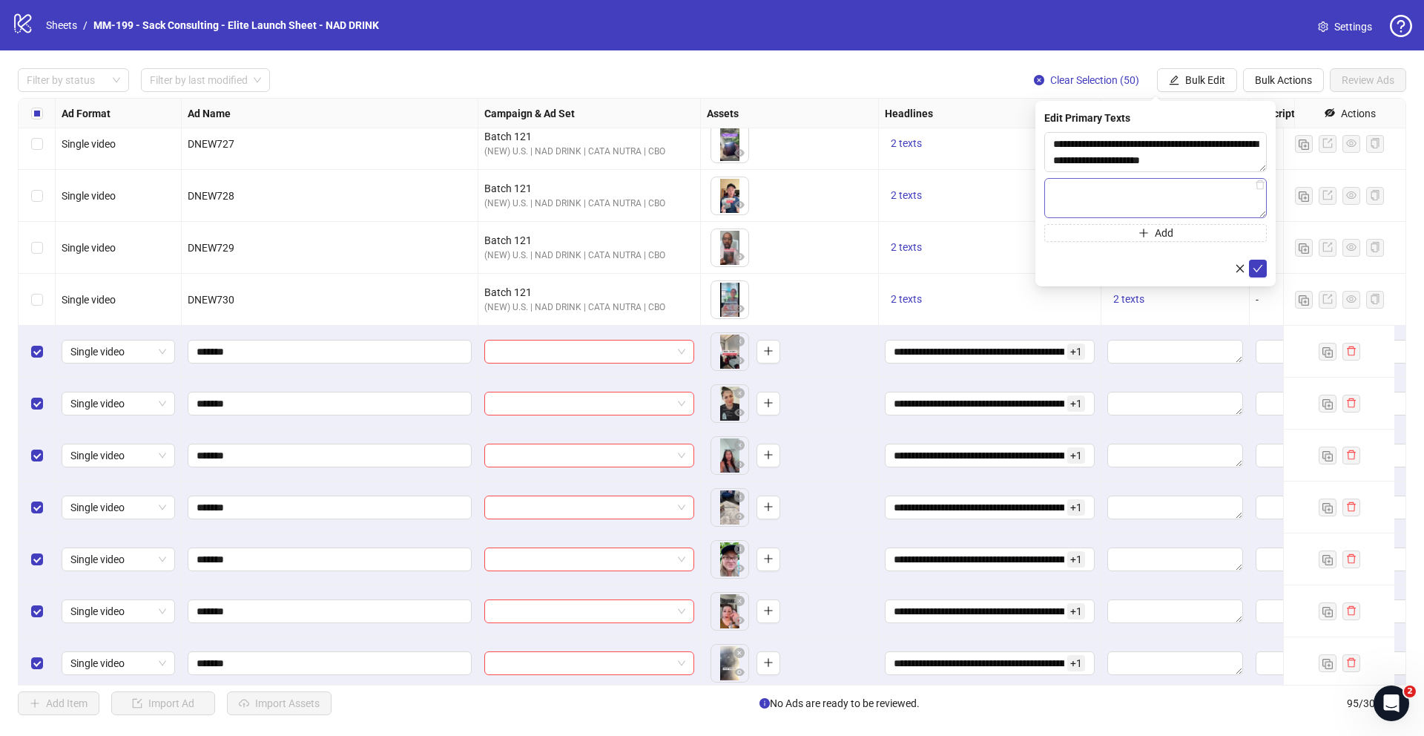
click at [946, 187] on textarea at bounding box center [1155, 198] width 222 height 40
click at [946, 201] on textarea at bounding box center [1155, 198] width 222 height 40
paste textarea "**********"
type textarea "**********"
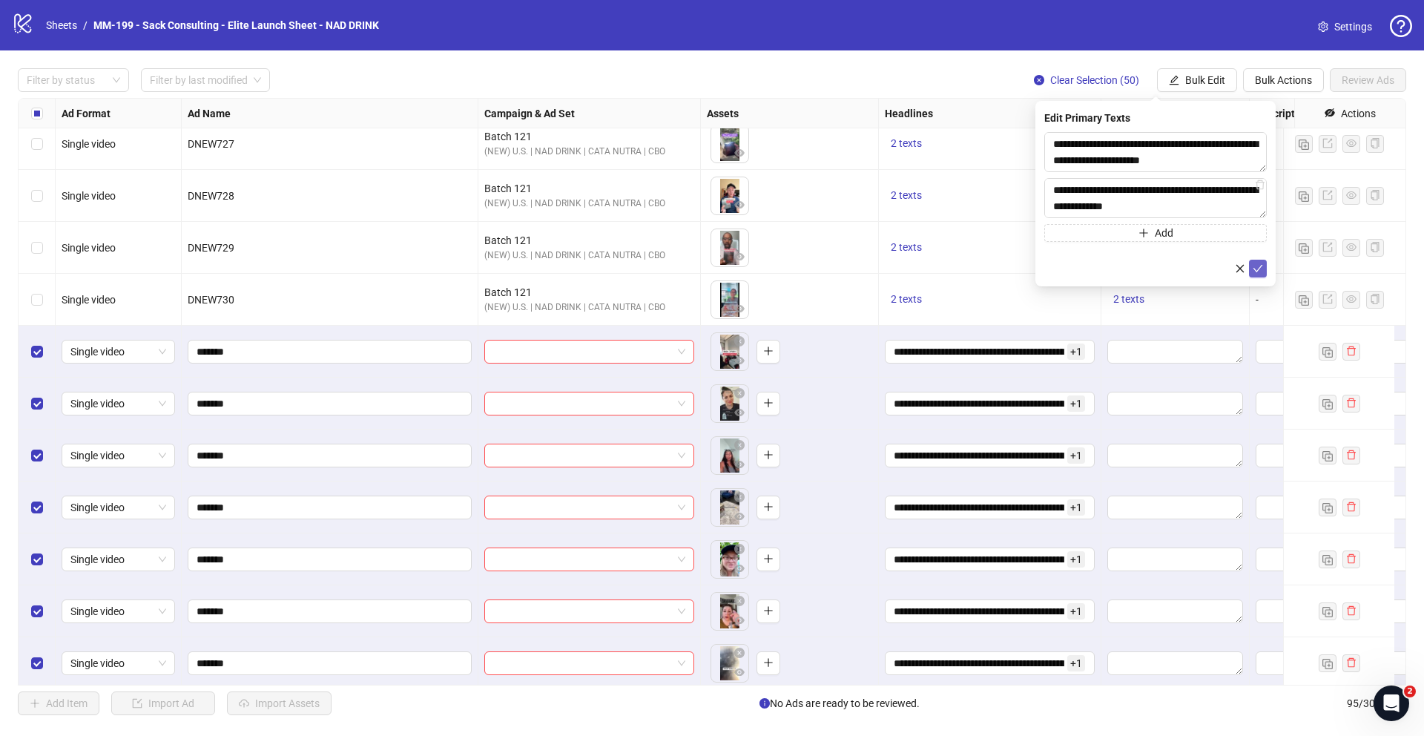
click at [946, 266] on icon "check" at bounding box center [1258, 268] width 10 height 7
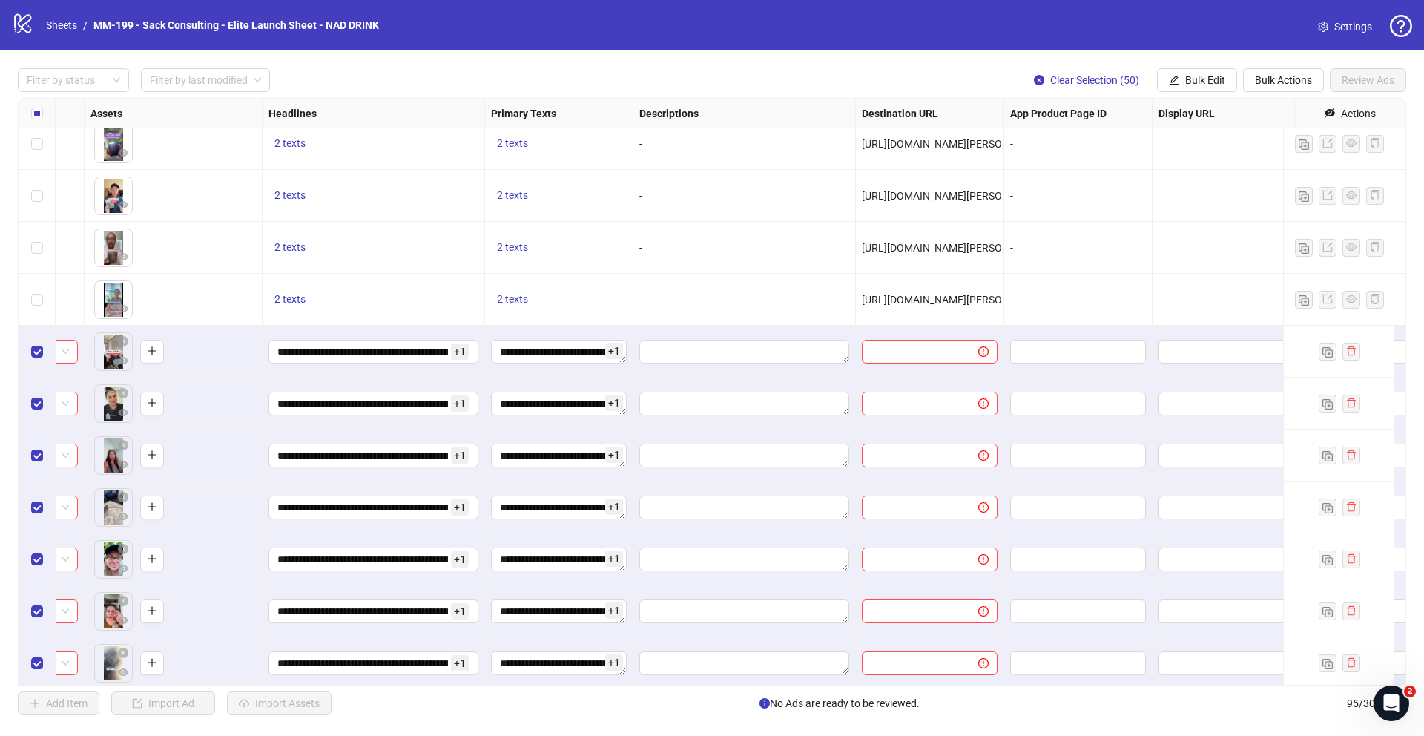
scroll to position [2138, 627]
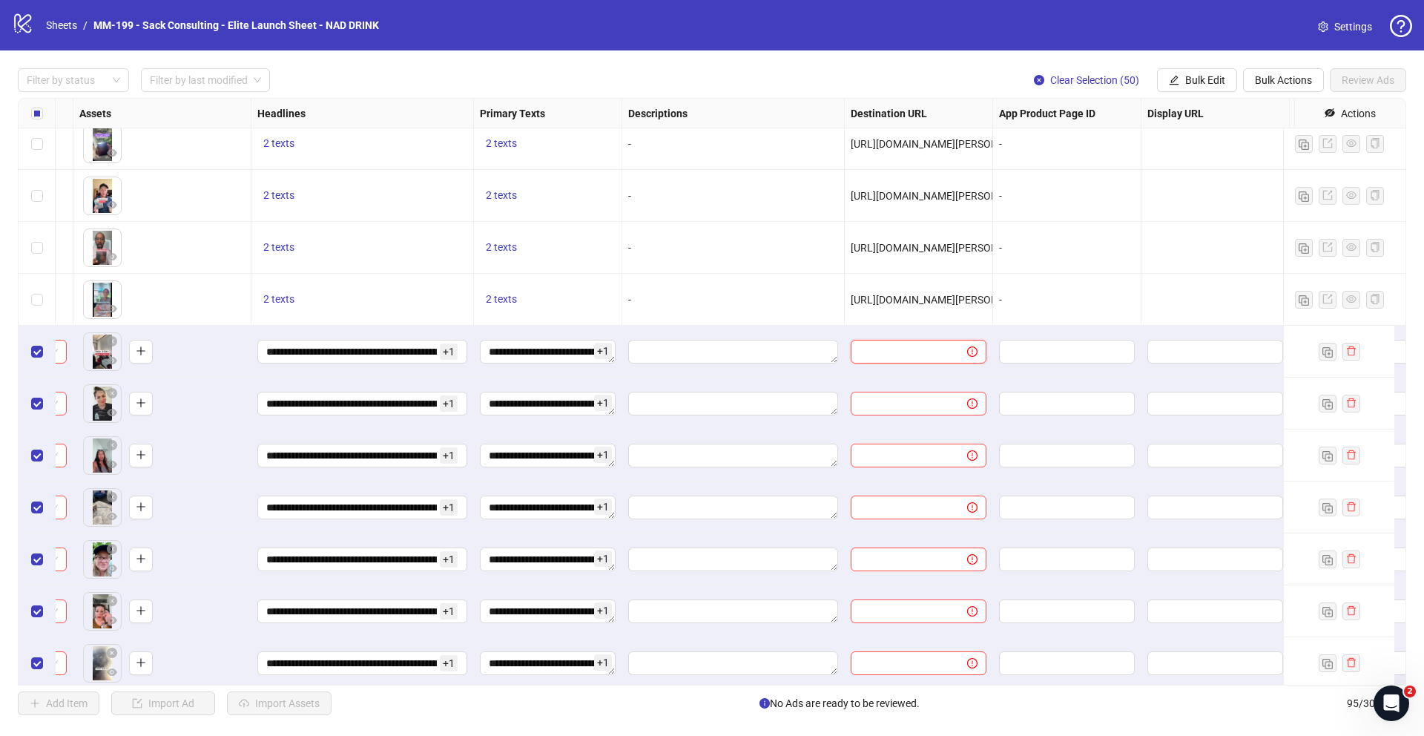
click at [922, 346] on input "text" at bounding box center [902, 351] width 87 height 16
click at [870, 305] on span "[URL][DOMAIN_NAME][PERSON_NAME]" at bounding box center [942, 300] width 184 height 12
click at [901, 294] on span "[URL][DOMAIN_NAME][PERSON_NAME]" at bounding box center [942, 300] width 184 height 12
click at [852, 301] on span "[URL][DOMAIN_NAME][PERSON_NAME]" at bounding box center [942, 300] width 184 height 12
click at [942, 350] on input "text" at bounding box center [902, 351] width 87 height 16
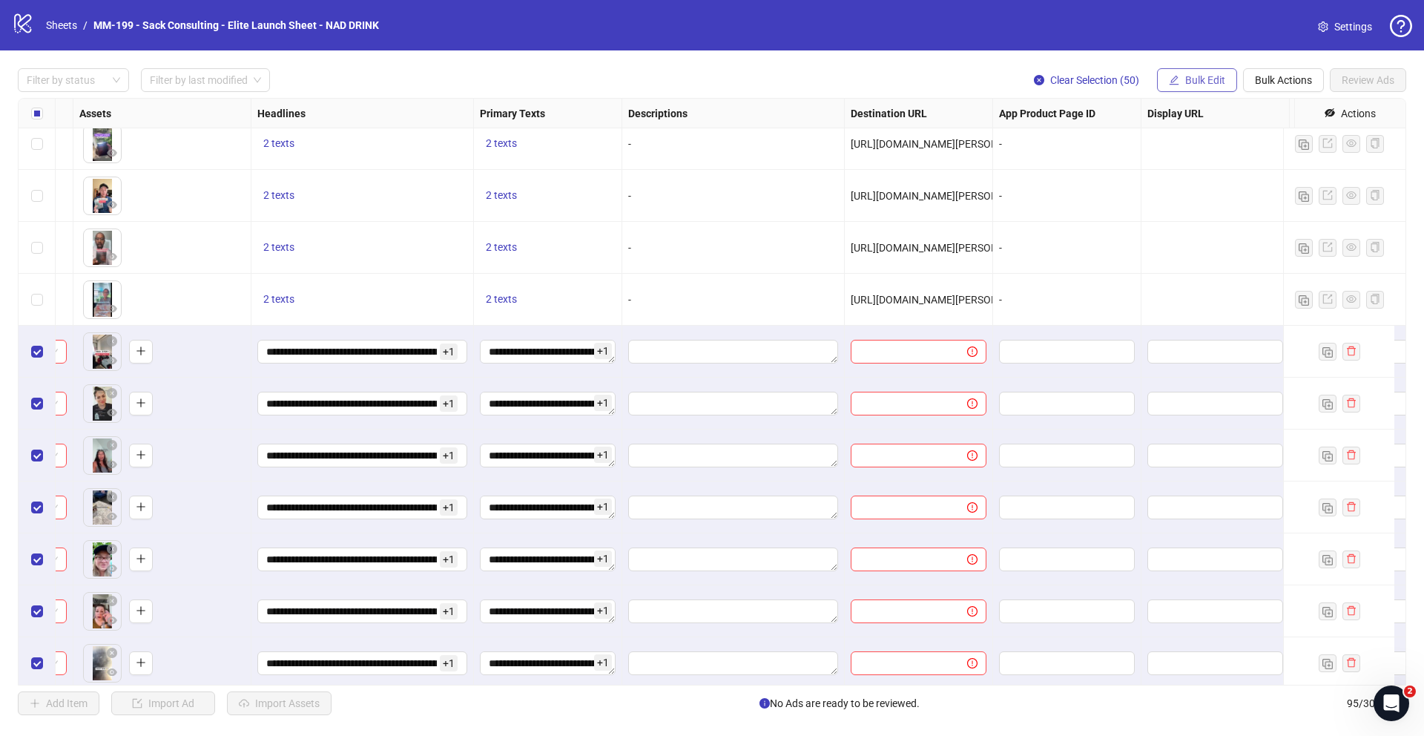
click at [946, 76] on span "Bulk Edit" at bounding box center [1205, 80] width 40 height 12
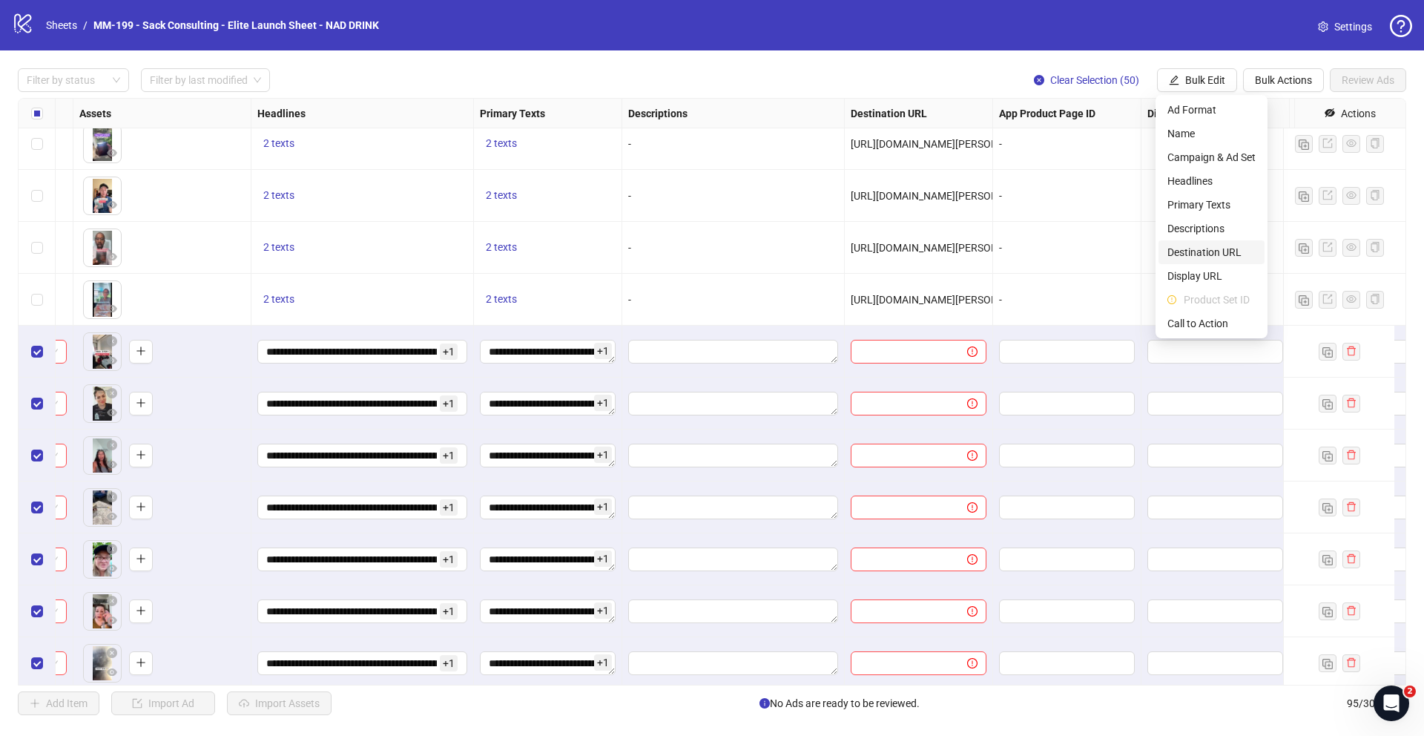
click at [946, 253] on span "Destination URL" at bounding box center [1211, 252] width 88 height 16
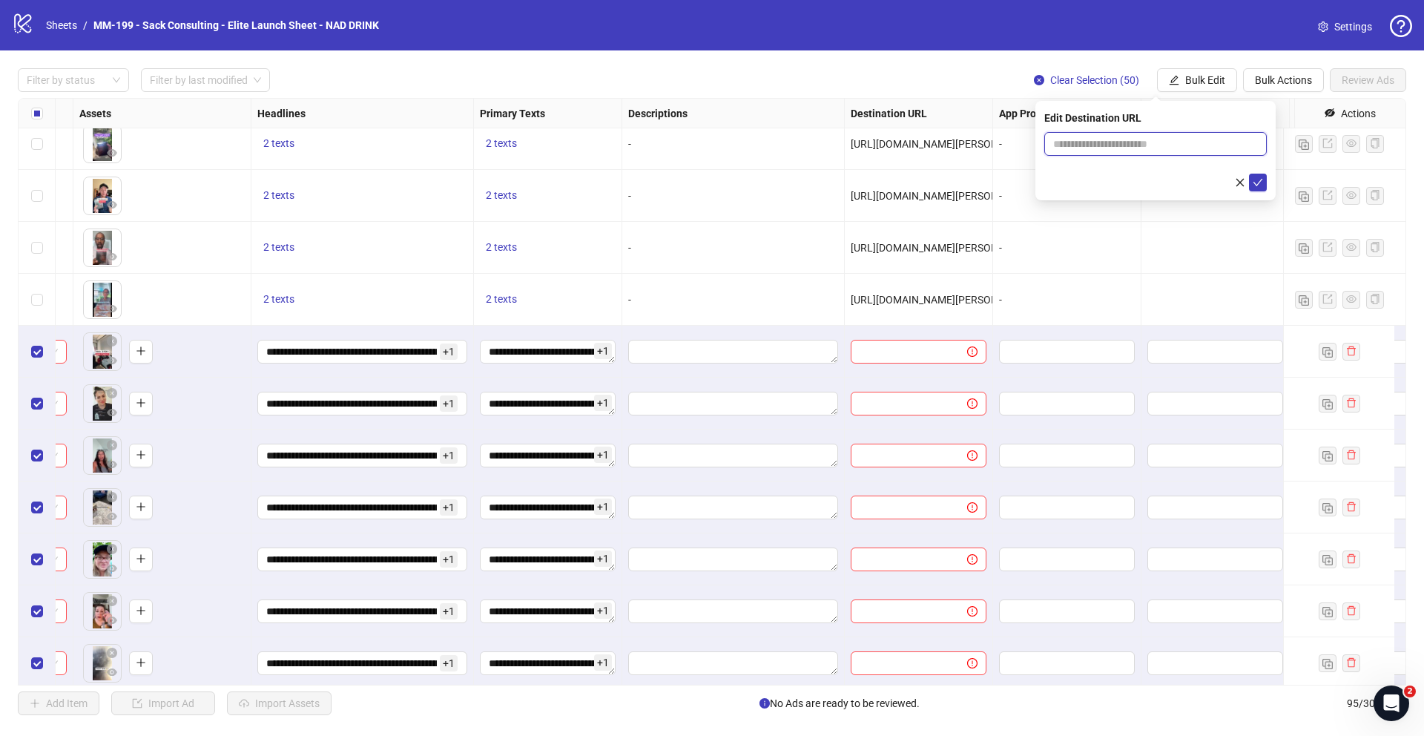
click at [946, 151] on input "text" at bounding box center [1149, 144] width 193 height 16
paste input "**********"
type input "**********"
click at [946, 183] on icon "check" at bounding box center [1257, 182] width 10 height 10
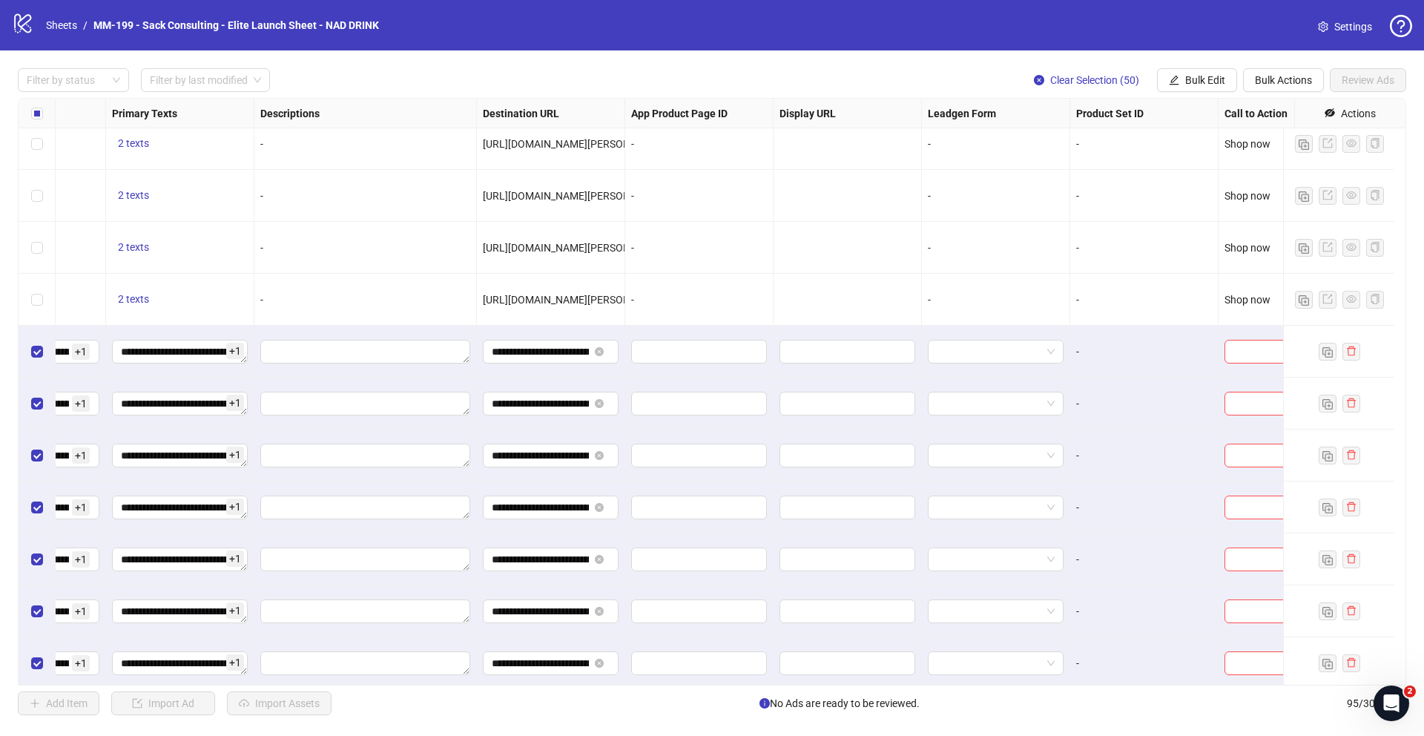
scroll to position [2138, 1049]
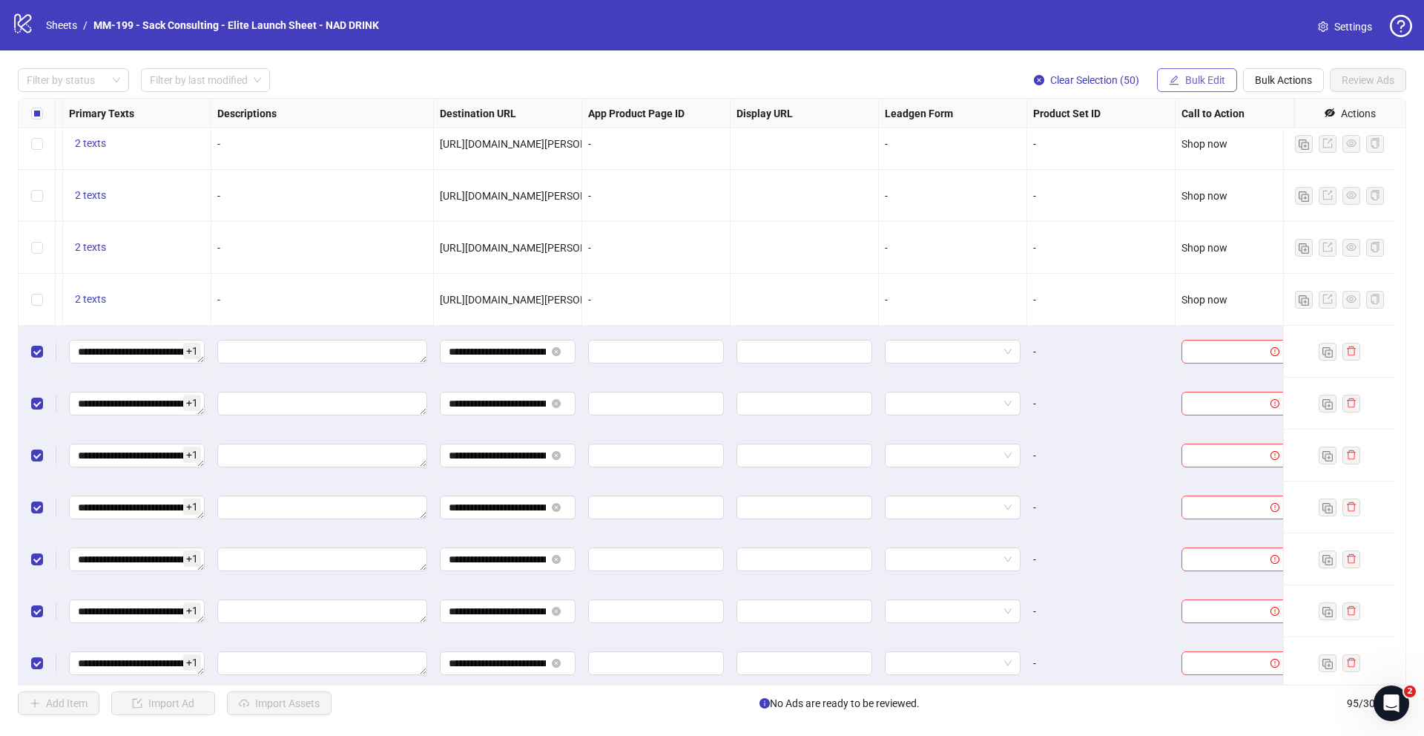
click at [946, 79] on span "Bulk Edit" at bounding box center [1205, 80] width 40 height 12
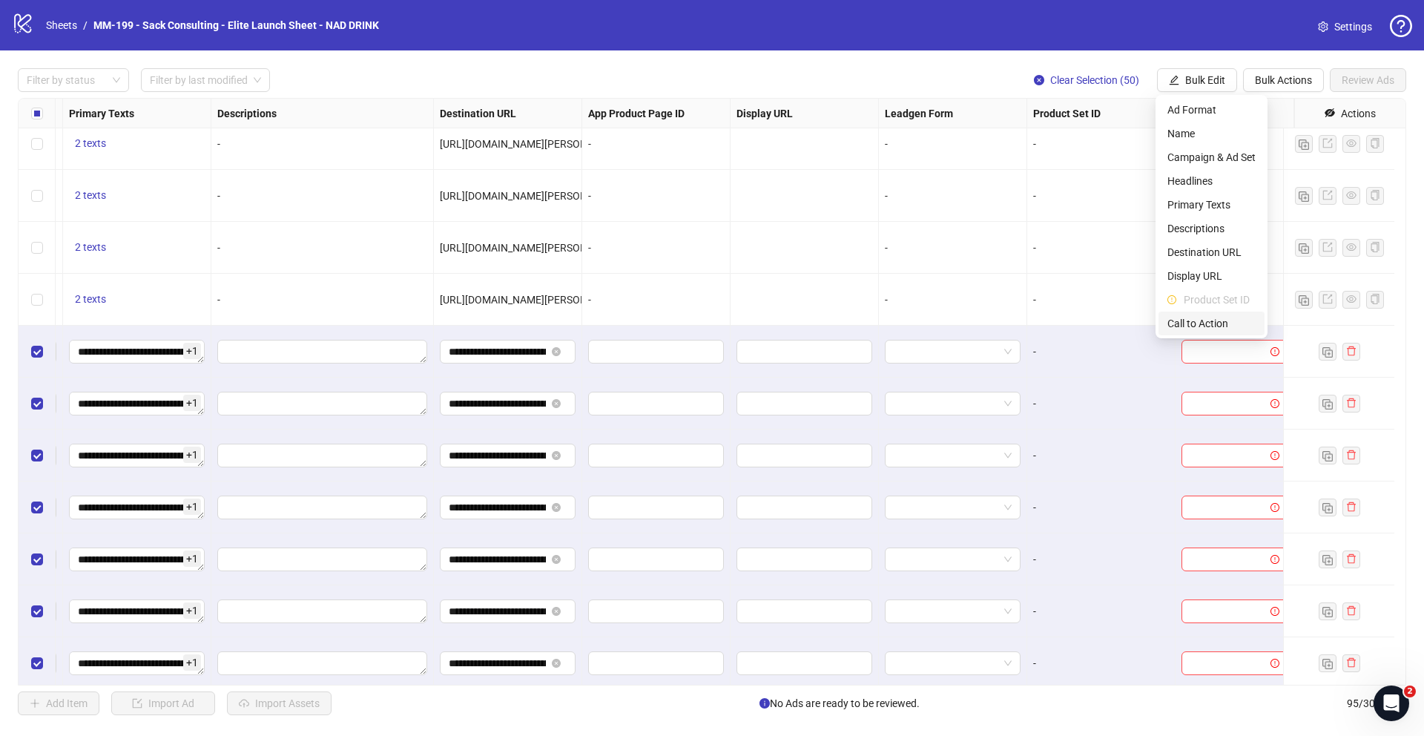
click at [946, 325] on span "Call to Action" at bounding box center [1211, 323] width 88 height 16
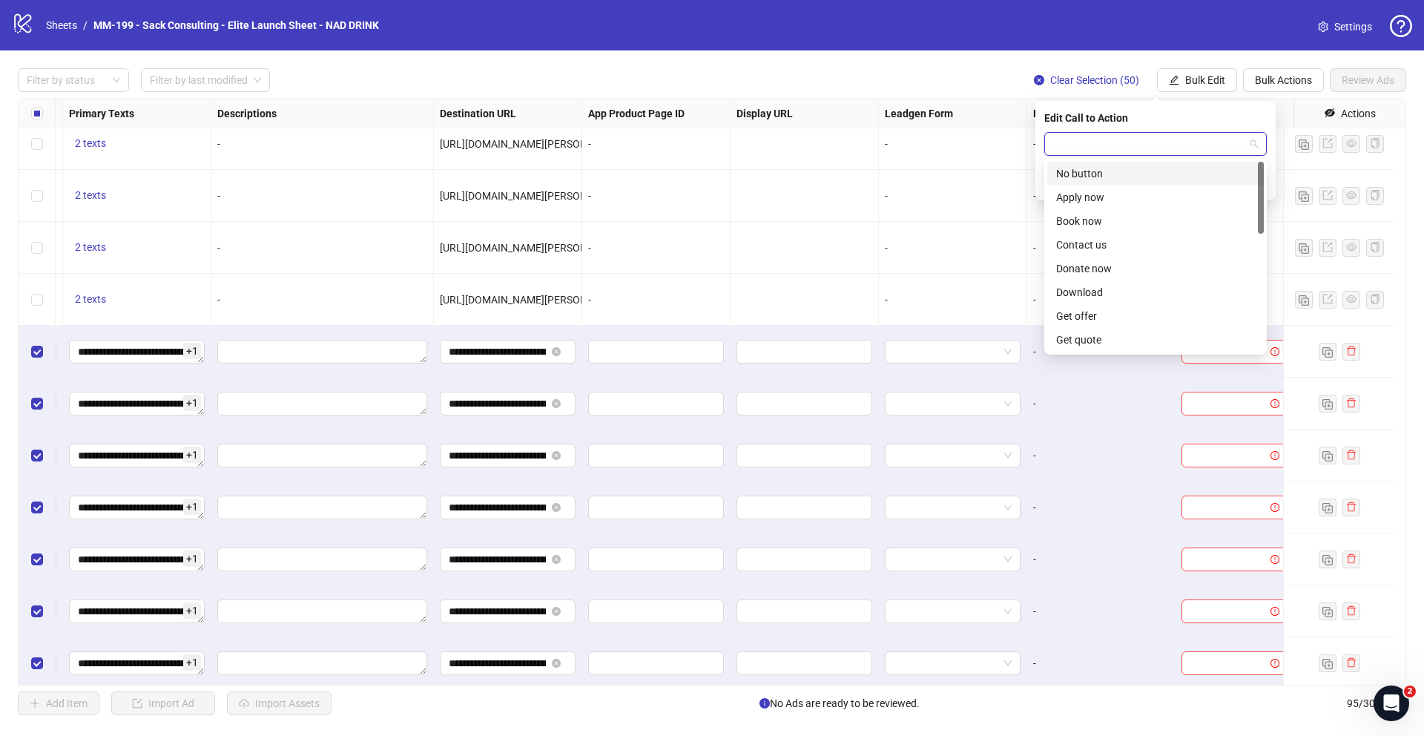
click at [946, 146] on input "search" at bounding box center [1148, 144] width 191 height 22
click at [946, 224] on div "Shop now" at bounding box center [1155, 221] width 199 height 16
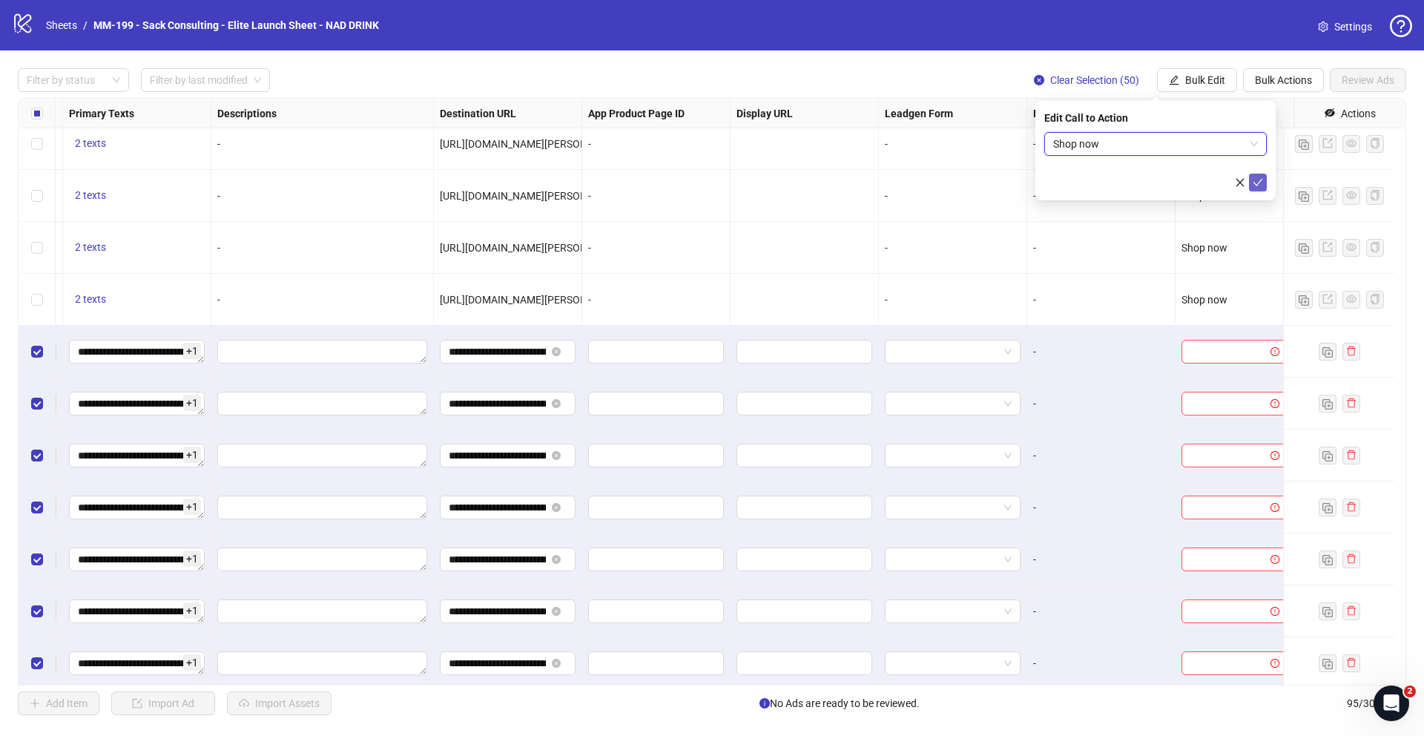
click at [946, 184] on icon "check" at bounding box center [1258, 182] width 10 height 7
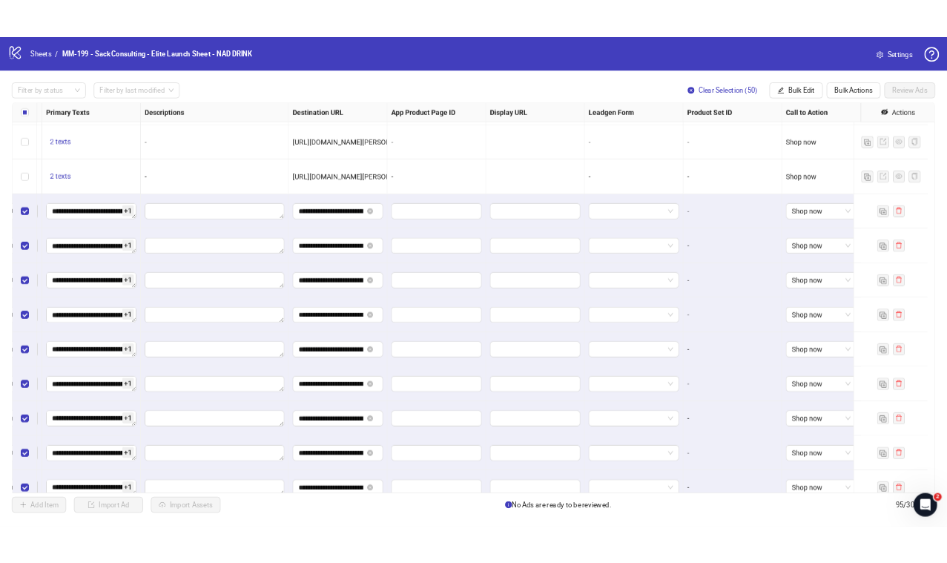
scroll to position [2226, 1049]
